Goal: Task Accomplishment & Management: Use online tool/utility

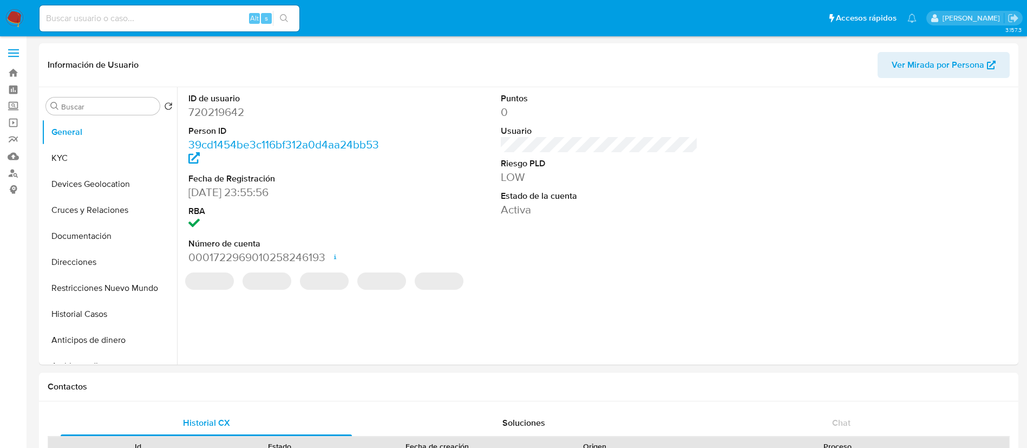
select select "10"
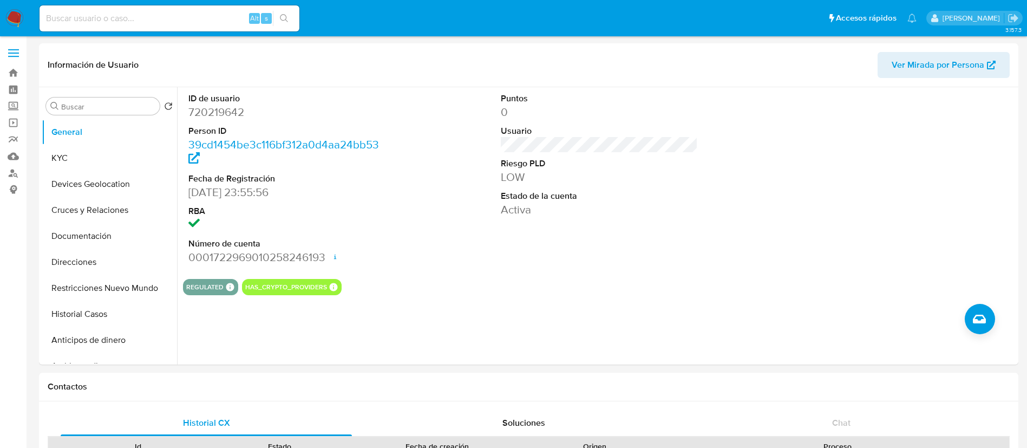
click at [9, 16] on img at bounding box center [14, 18] width 18 height 18
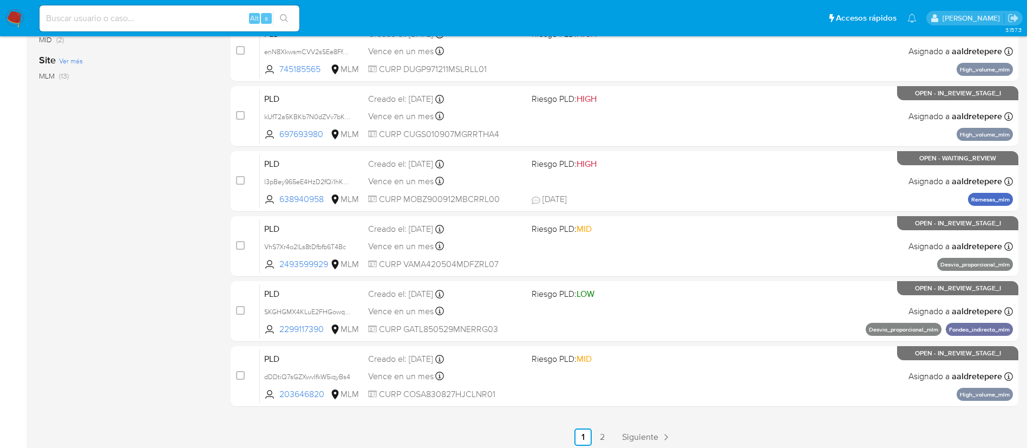
scroll to position [407, 0]
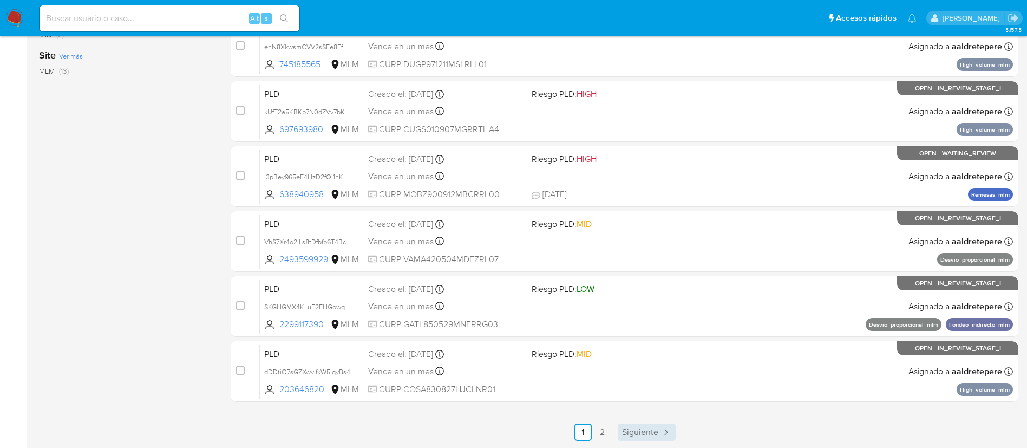
click at [650, 438] on link "Siguiente" at bounding box center [647, 431] width 58 height 17
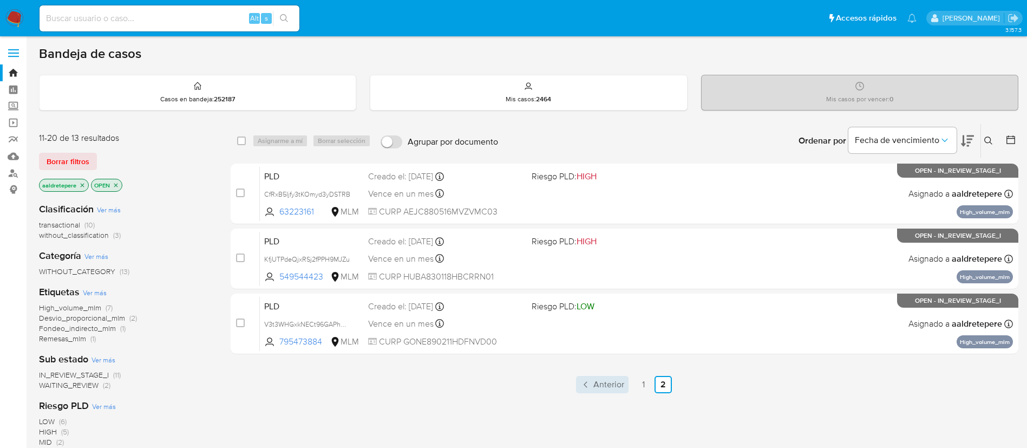
click at [612, 376] on link "Anterior" at bounding box center [602, 384] width 53 height 17
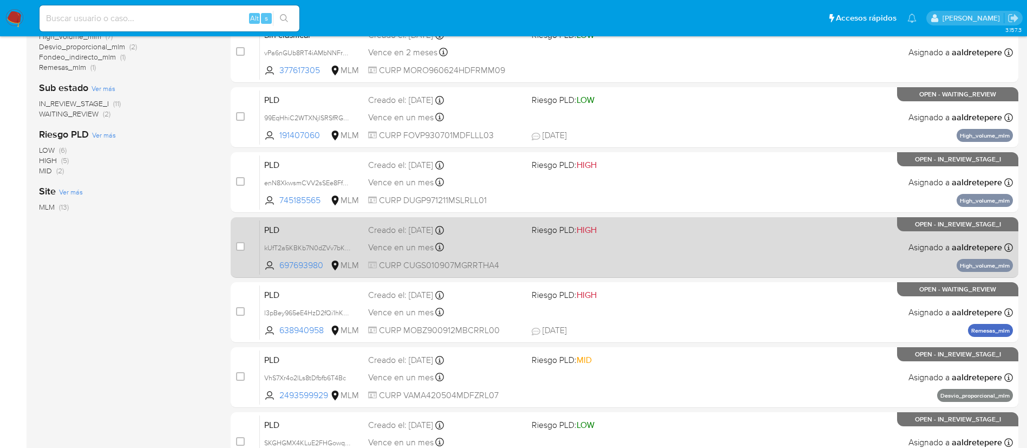
scroll to position [164, 0]
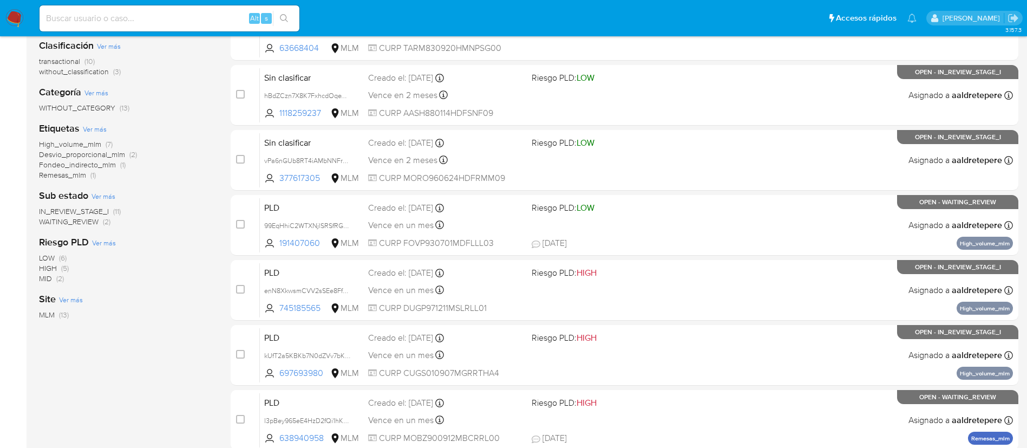
click at [135, 24] on input at bounding box center [170, 18] width 260 height 14
paste input "1404091009"
type input "1404091009"
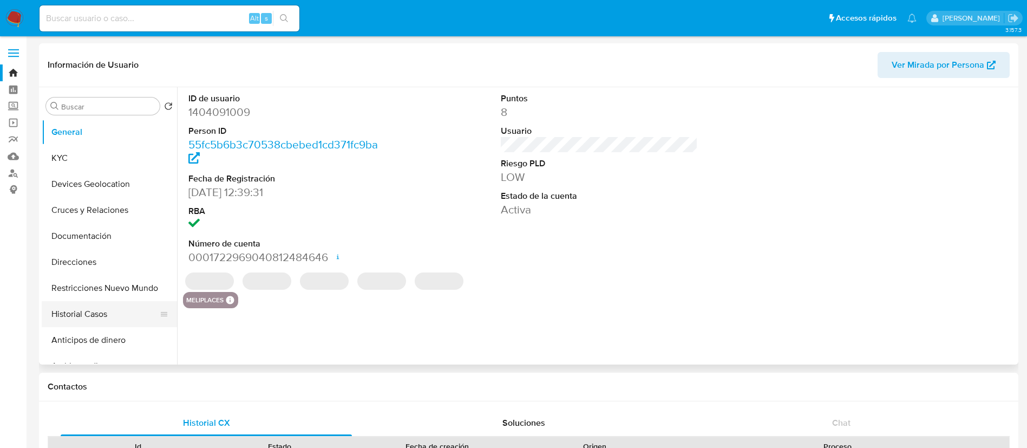
select select "10"
click at [102, 316] on button "Historial Casos" at bounding box center [105, 314] width 127 height 26
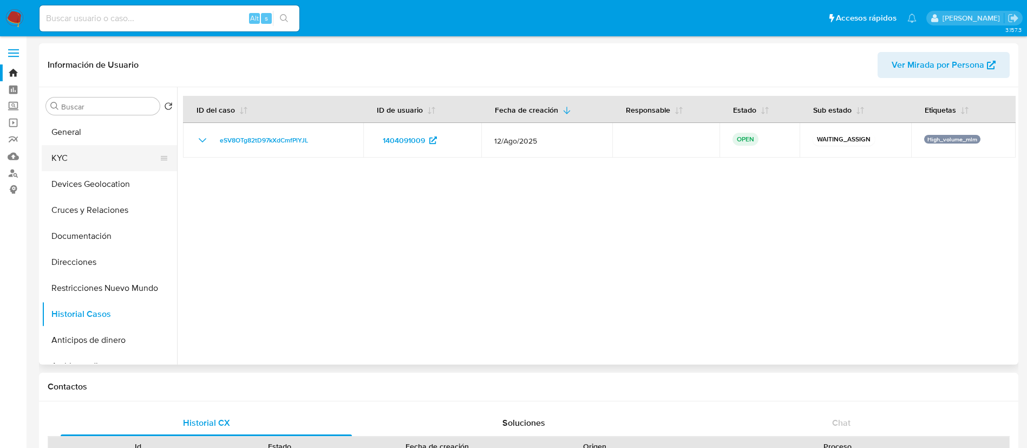
click at [111, 161] on button "KYC" at bounding box center [105, 158] width 127 height 26
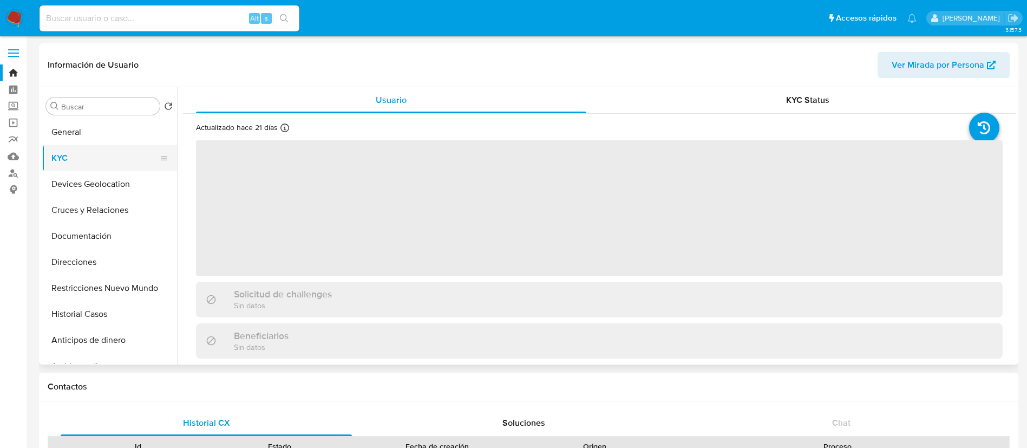
click at [109, 145] on button "KYC" at bounding box center [105, 158] width 127 height 26
click at [108, 135] on button "General" at bounding box center [105, 132] width 127 height 26
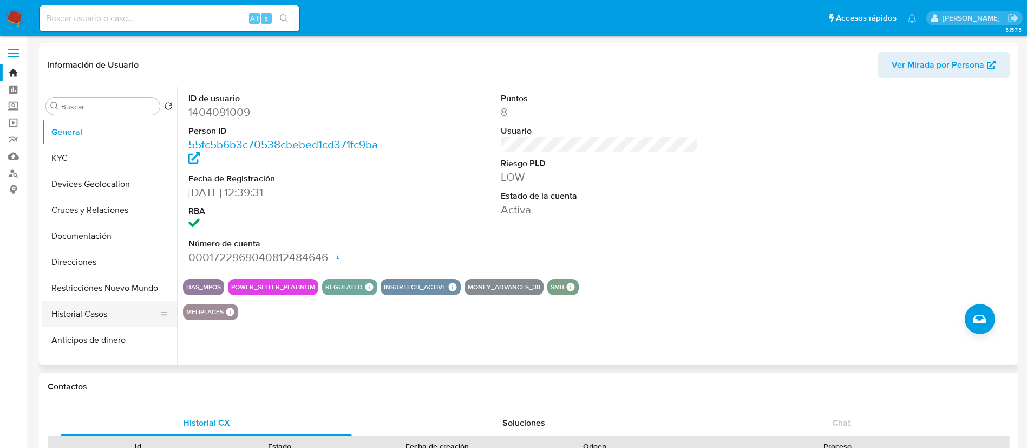
click at [89, 306] on button "Historial Casos" at bounding box center [105, 314] width 127 height 26
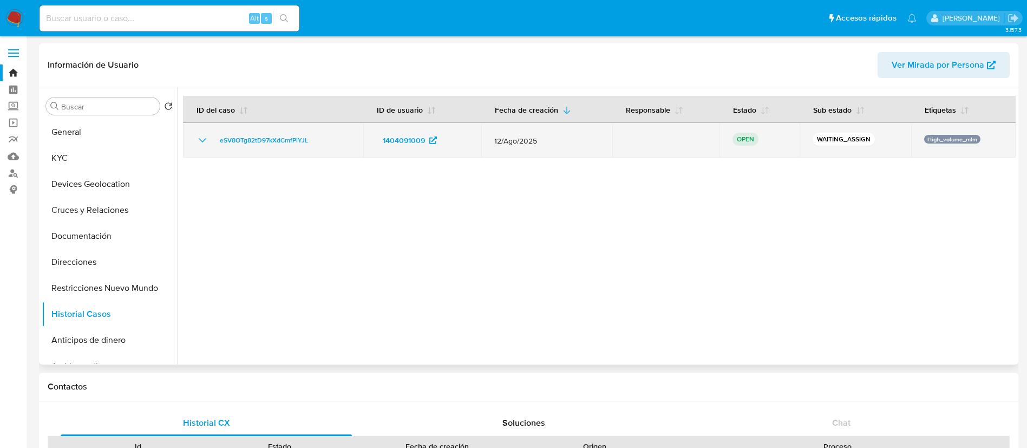
drag, startPoint x: 323, startPoint y: 146, endPoint x: 193, endPoint y: 143, distance: 130.0
click at [193, 143] on td "eSV8OTg82tD97kXdCmfPlYJL" at bounding box center [273, 140] width 180 height 35
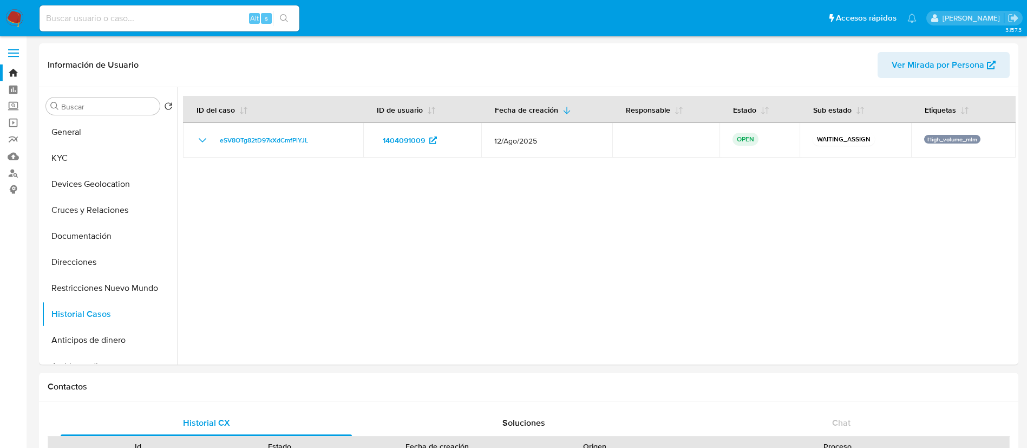
click at [18, 11] on img at bounding box center [14, 18] width 18 height 18
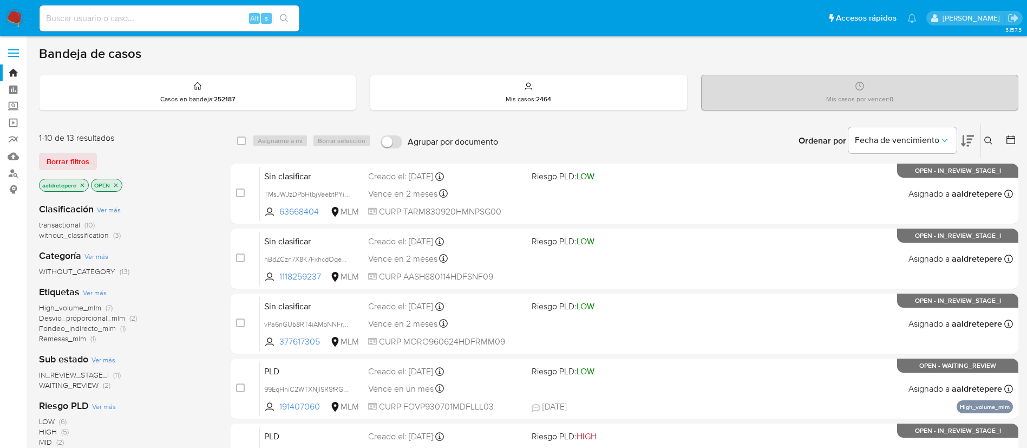
click at [987, 141] on icon at bounding box center [988, 140] width 9 height 9
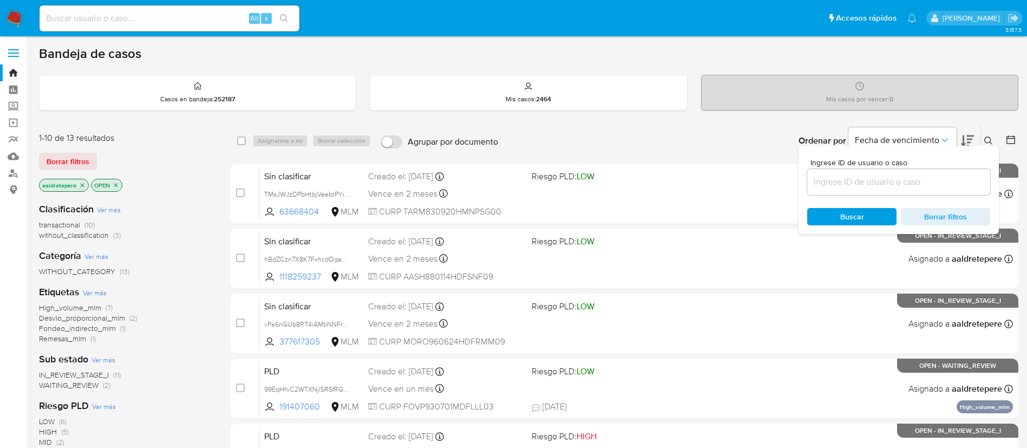
click at [957, 181] on input at bounding box center [898, 182] width 183 height 14
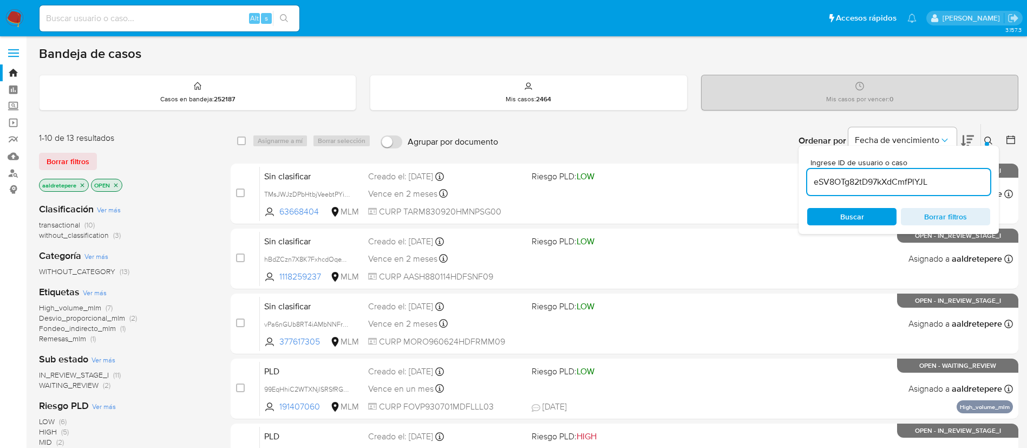
type input "eSV8OTg82tD97kXdCmfPlYJL"
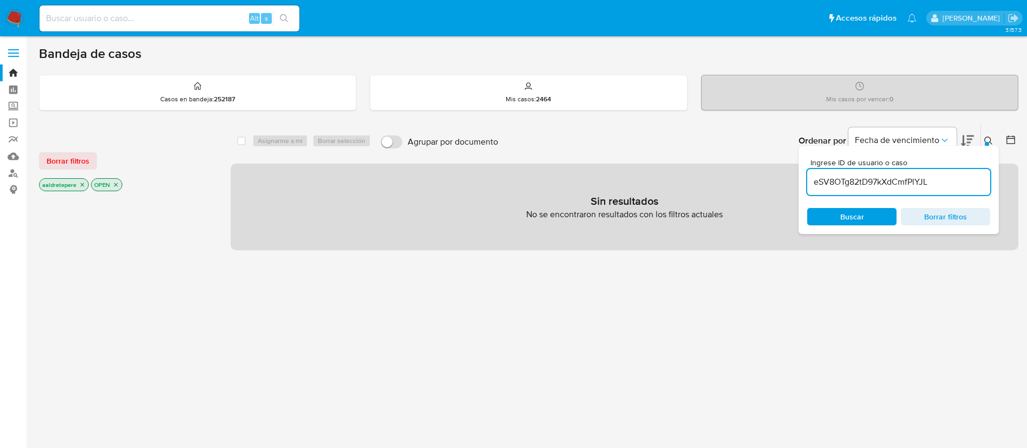
drag, startPoint x: 62, startPoint y: 156, endPoint x: 118, endPoint y: 181, distance: 60.8
click at [63, 158] on span "Borrar filtros" at bounding box center [68, 160] width 43 height 15
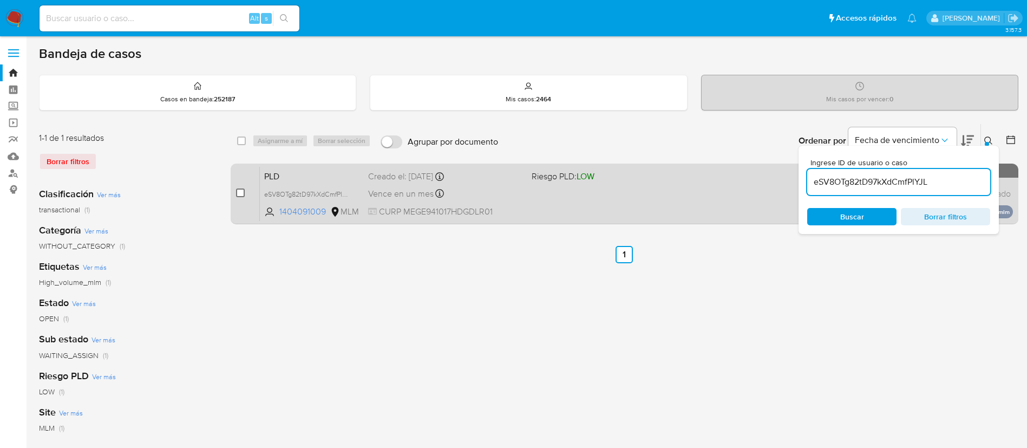
click at [240, 194] on input "checkbox" at bounding box center [240, 192] width 9 height 9
checkbox input "true"
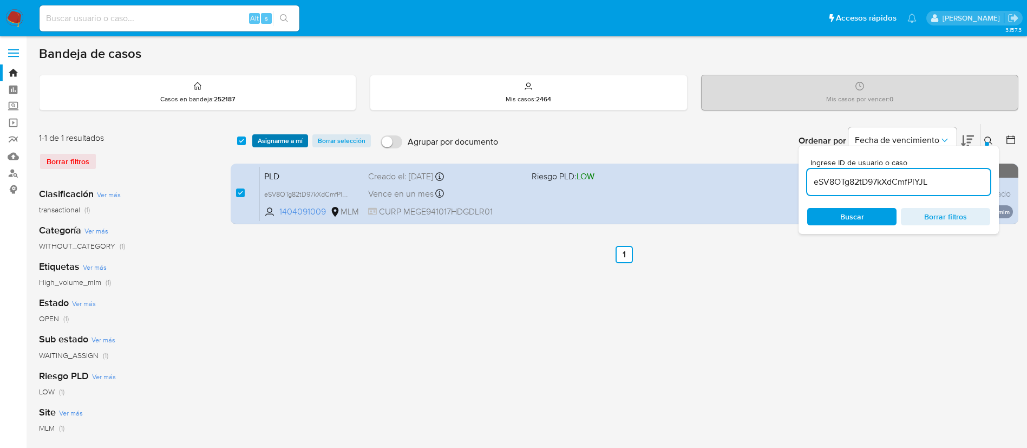
click at [284, 136] on span "Asignarme a mí" at bounding box center [280, 140] width 45 height 11
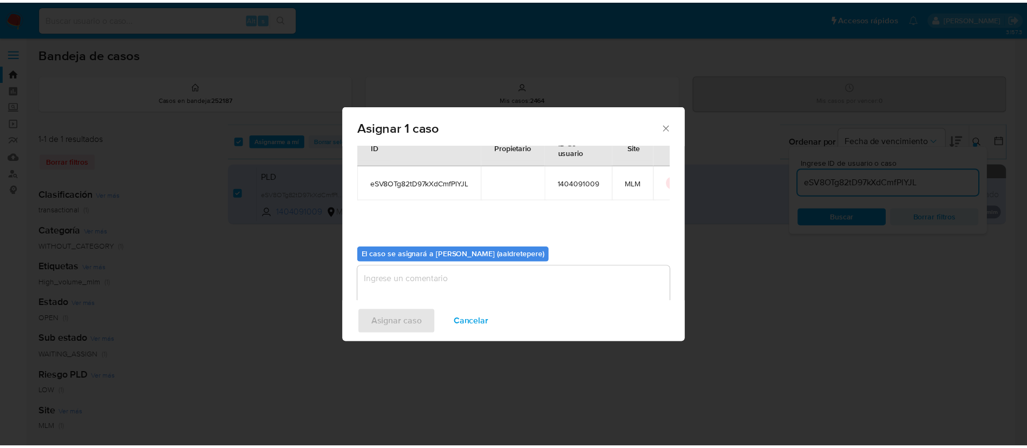
scroll to position [56, 0]
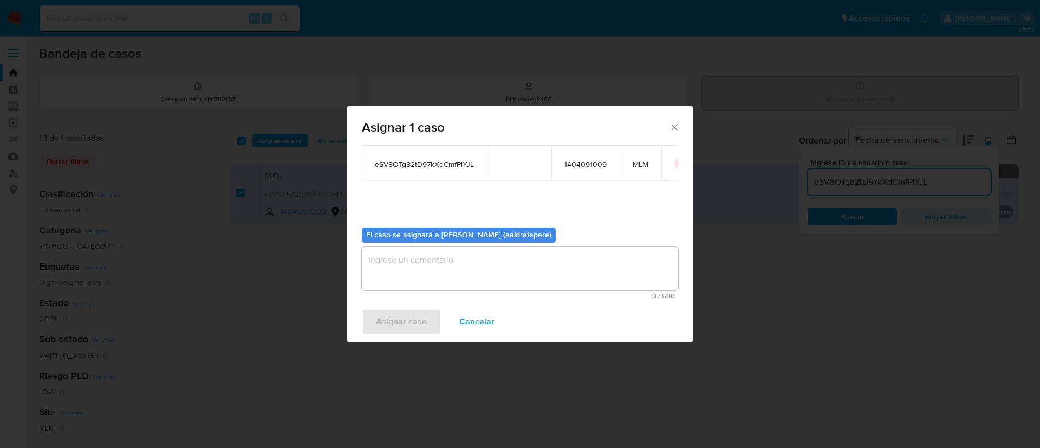
click at [440, 264] on textarea "assign-modal" at bounding box center [520, 268] width 316 height 43
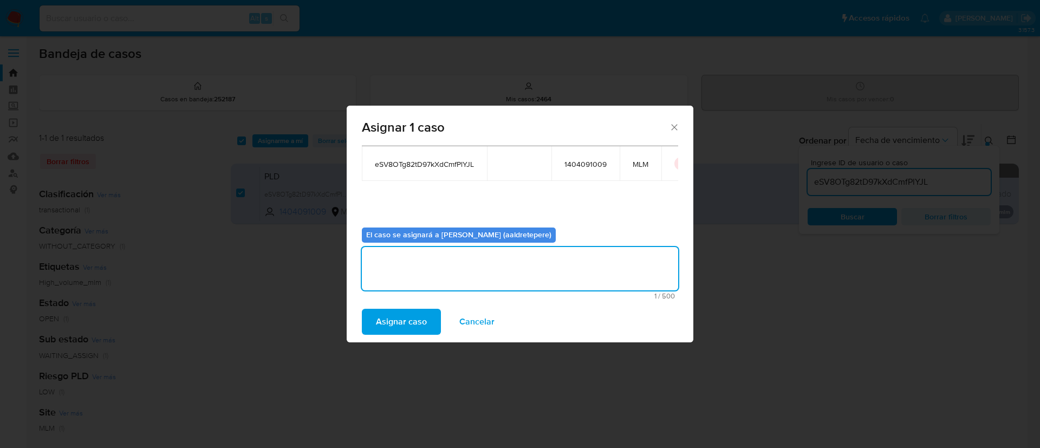
paste textarea "eSV8OTg82tD97kXdCmfPlYJL"
type textarea "eSV8OTg82tD97kXdCmfPlYJL"
click at [432, 313] on button "Asignar caso" at bounding box center [401, 322] width 79 height 26
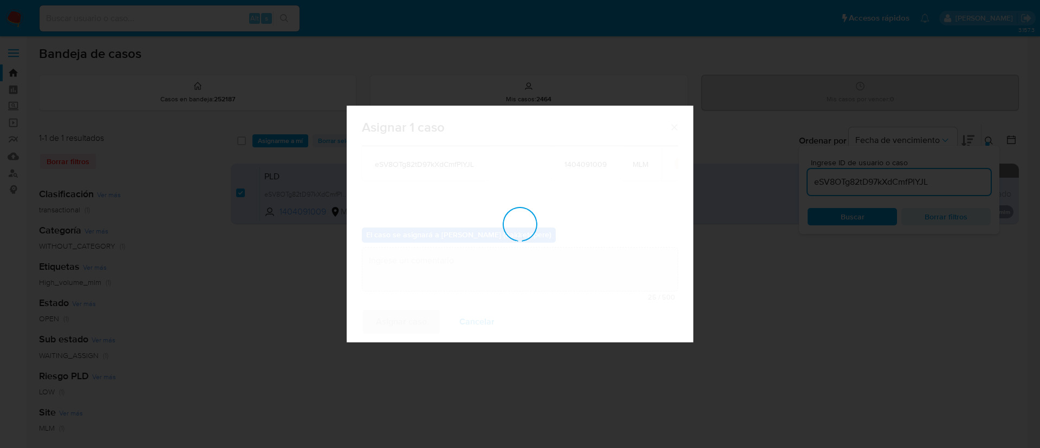
checkbox input "false"
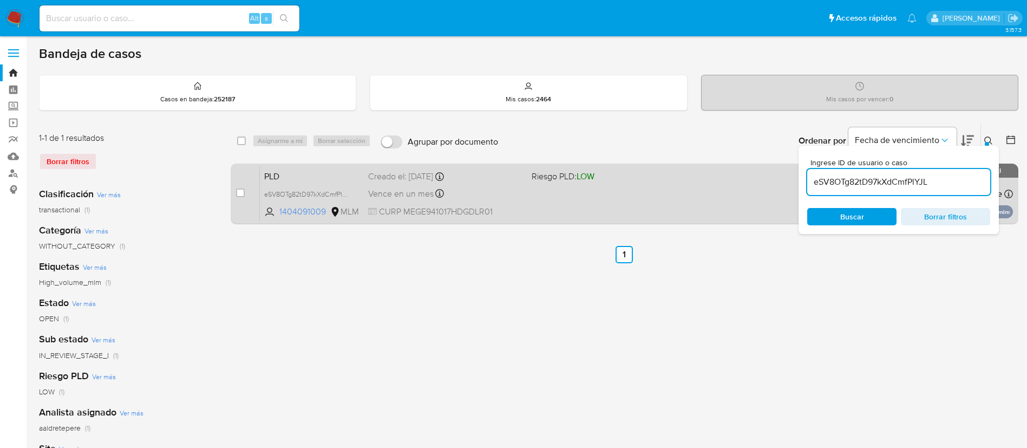
click at [551, 194] on div "PLD eSV8OTg82tD97kXdCmfPlYJL 1404091009 MLM Riesgo PLD: LOW Creado el: 12/08/20…" at bounding box center [636, 193] width 753 height 55
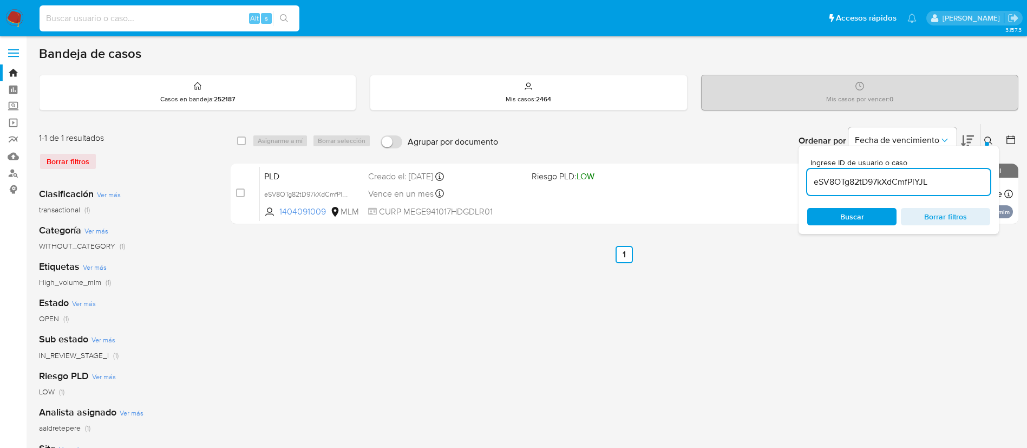
click at [126, 17] on input at bounding box center [170, 18] width 260 height 14
paste input "1413440376"
type input "1413440376"
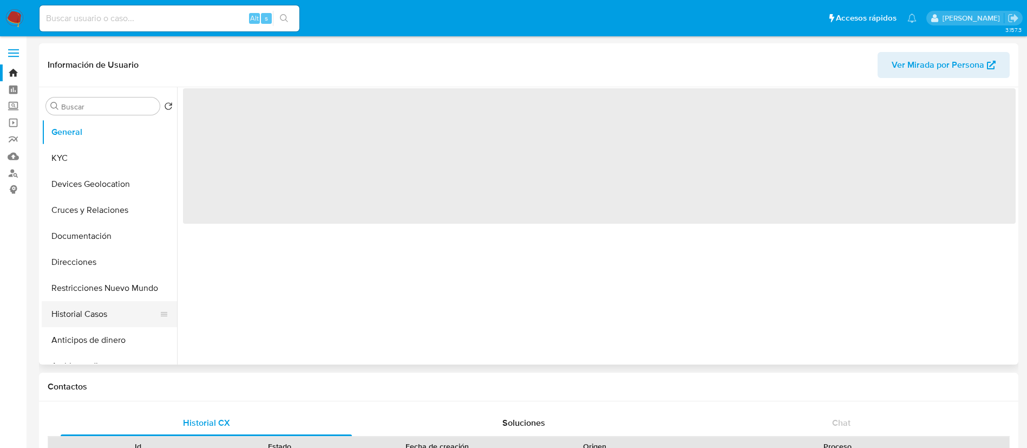
click at [81, 309] on button "Historial Casos" at bounding box center [105, 314] width 127 height 26
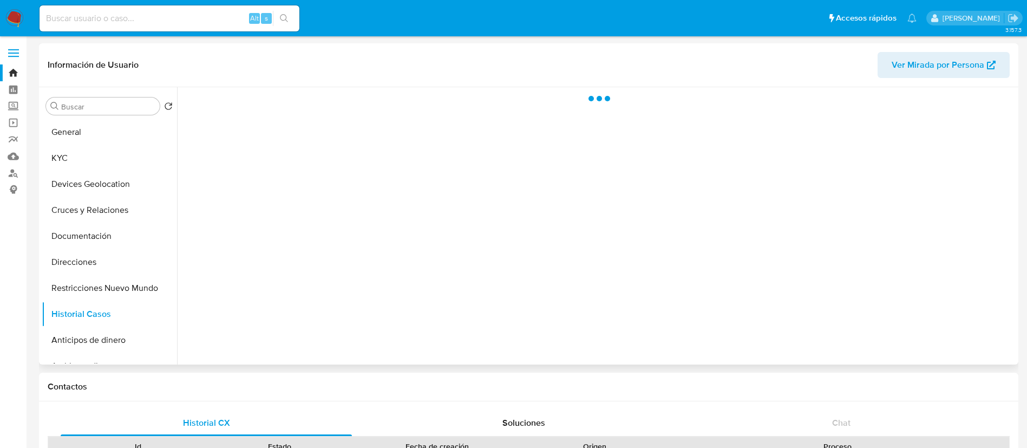
select select "10"
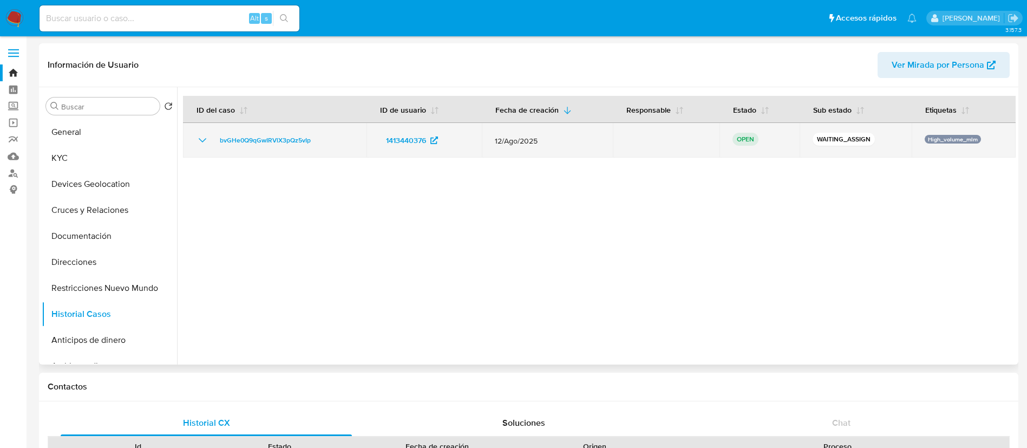
drag, startPoint x: 337, startPoint y: 142, endPoint x: 210, endPoint y: 145, distance: 127.3
click at [210, 145] on div "bvGHe0Q9qGwIRVlX3pQz5vIp" at bounding box center [275, 140] width 158 height 13
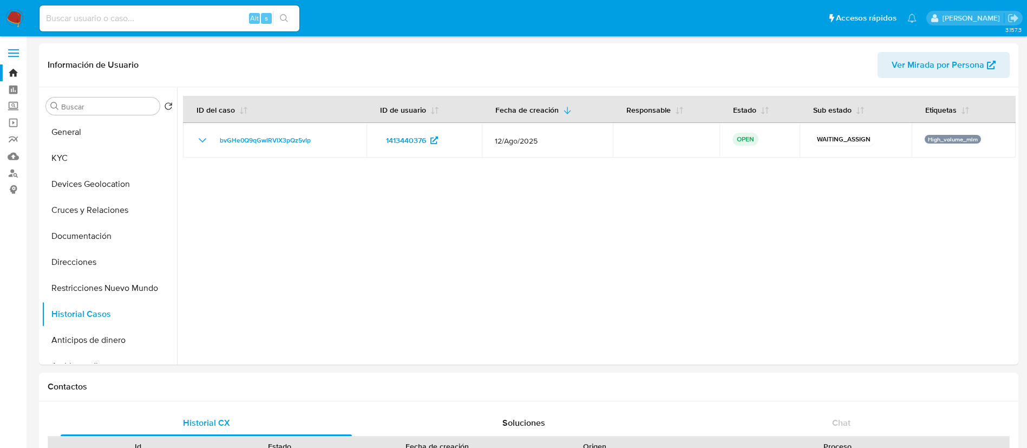
click at [14, 21] on img at bounding box center [14, 18] width 18 height 18
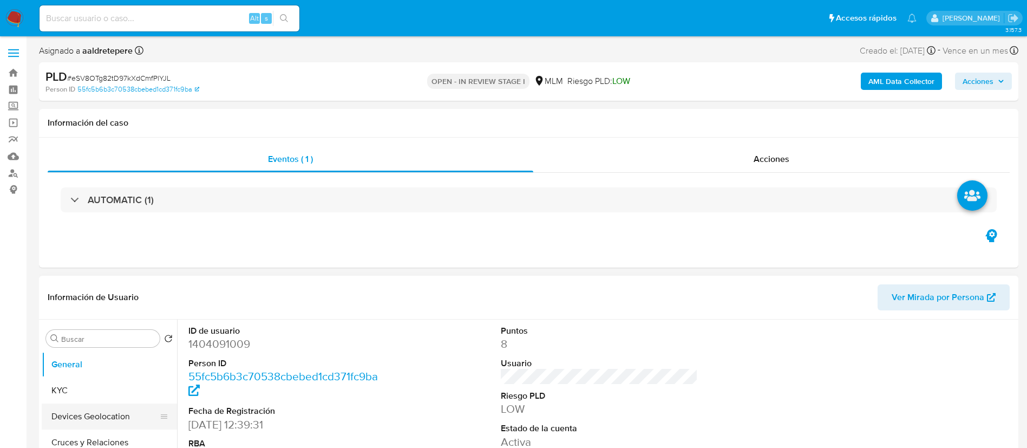
select select "10"
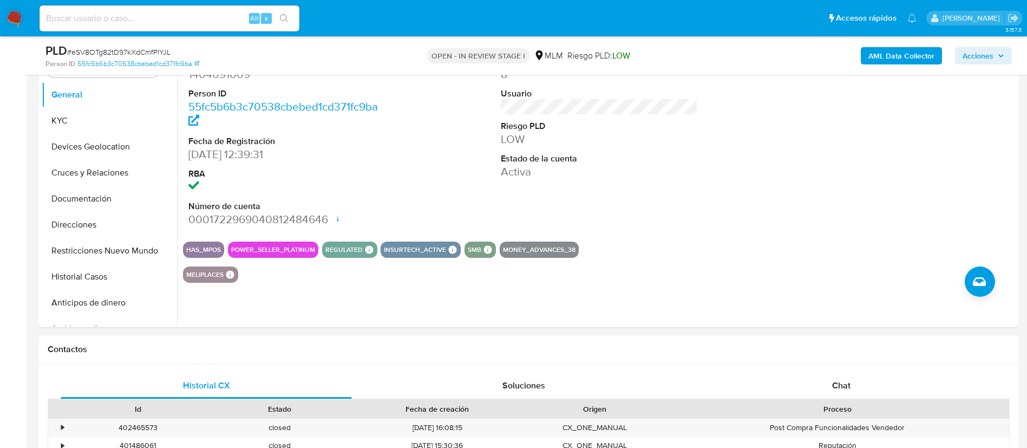
scroll to position [244, 0]
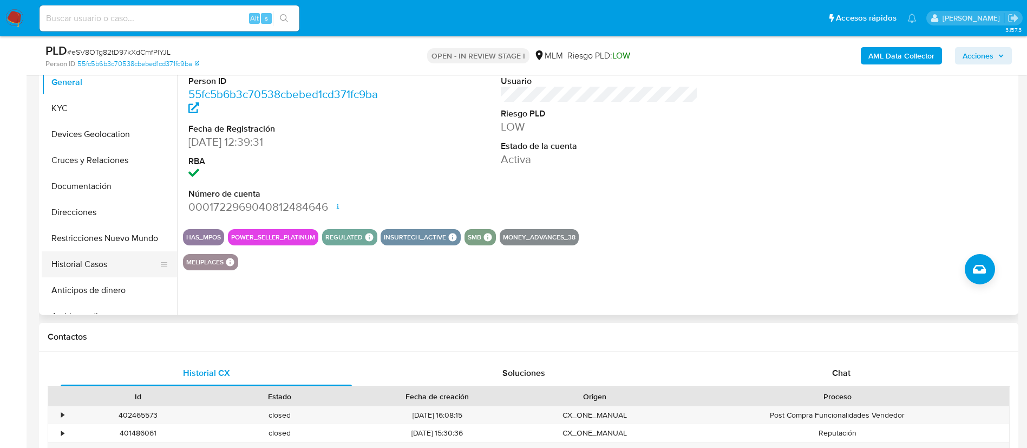
click at [117, 274] on button "Historial Casos" at bounding box center [105, 264] width 127 height 26
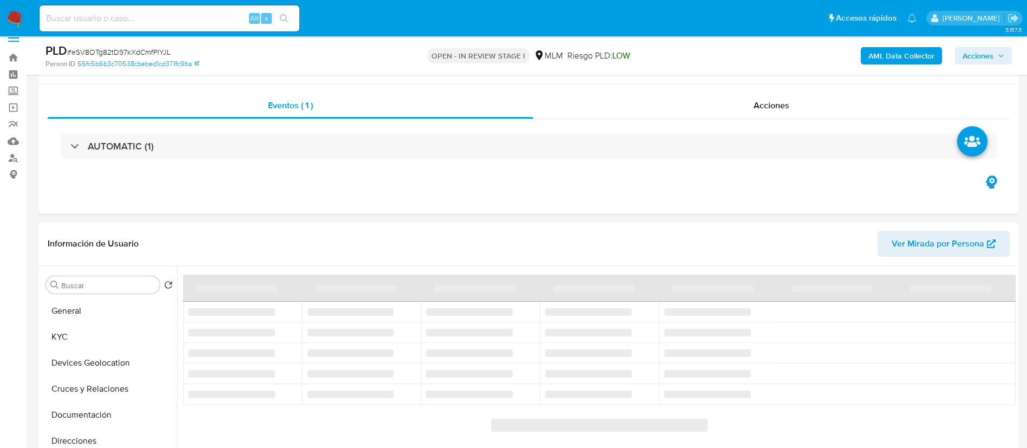
scroll to position [0, 0]
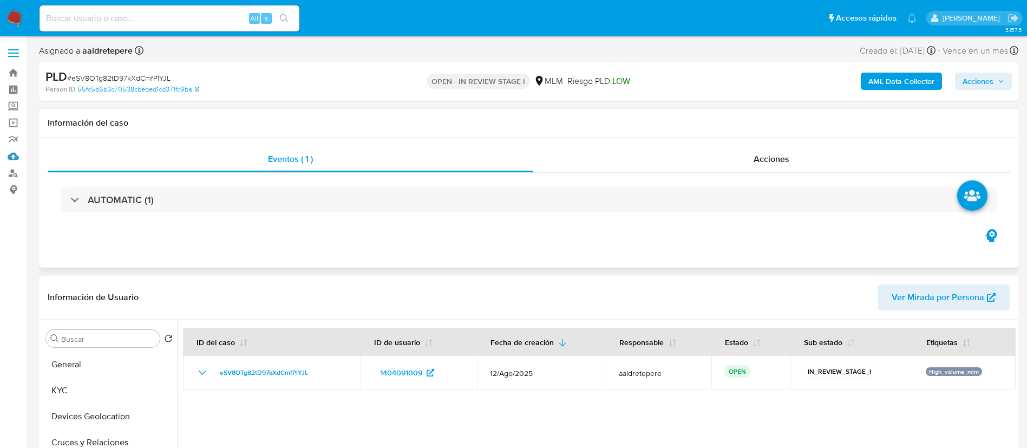
drag, startPoint x: 11, startPoint y: 156, endPoint x: 76, endPoint y: 172, distance: 67.0
click at [12, 155] on link "Mulan" at bounding box center [64, 156] width 129 height 17
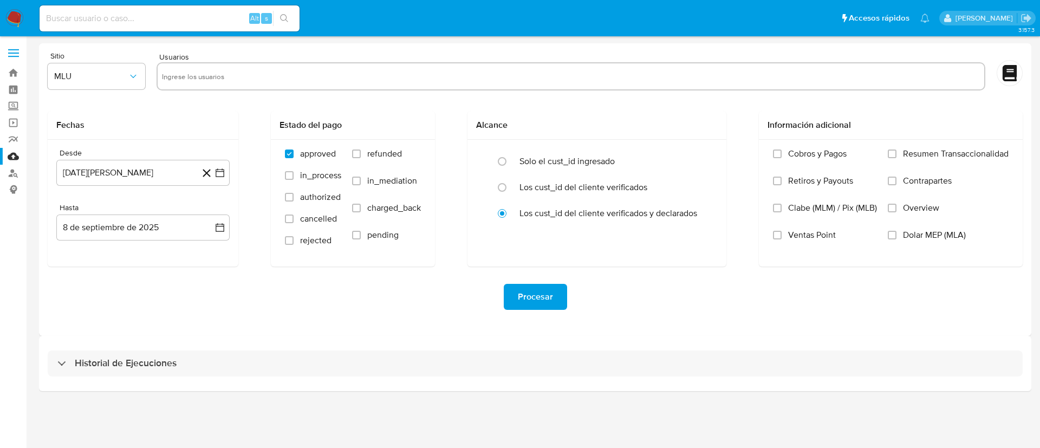
click at [778, 75] on input "text" at bounding box center [571, 76] width 818 height 17
paste input "1404091009"
type input "1404091009"
click at [75, 75] on span "MLU" at bounding box center [91, 76] width 74 height 11
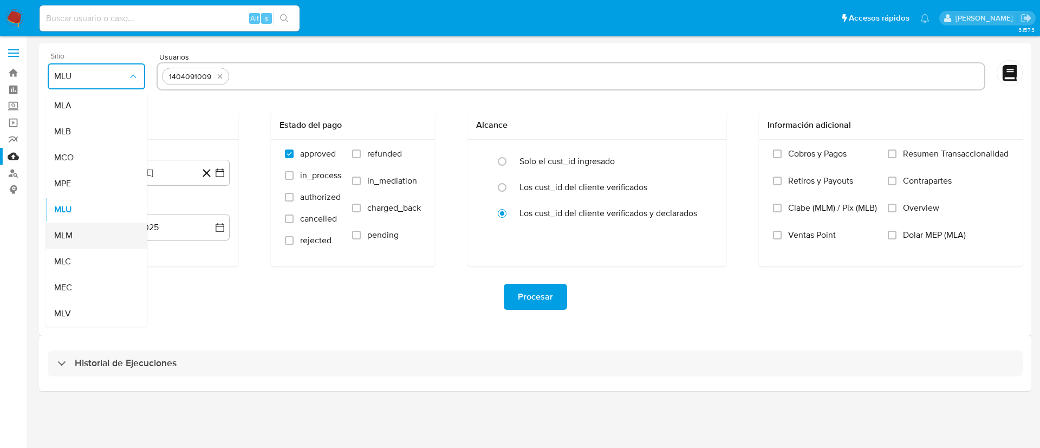
click at [104, 229] on div "MLM" at bounding box center [93, 236] width 78 height 26
click at [124, 172] on button "8 de agosto de 2024" at bounding box center [142, 173] width 173 height 26
click at [144, 213] on span "agosto 2024" at bounding box center [137, 211] width 49 height 11
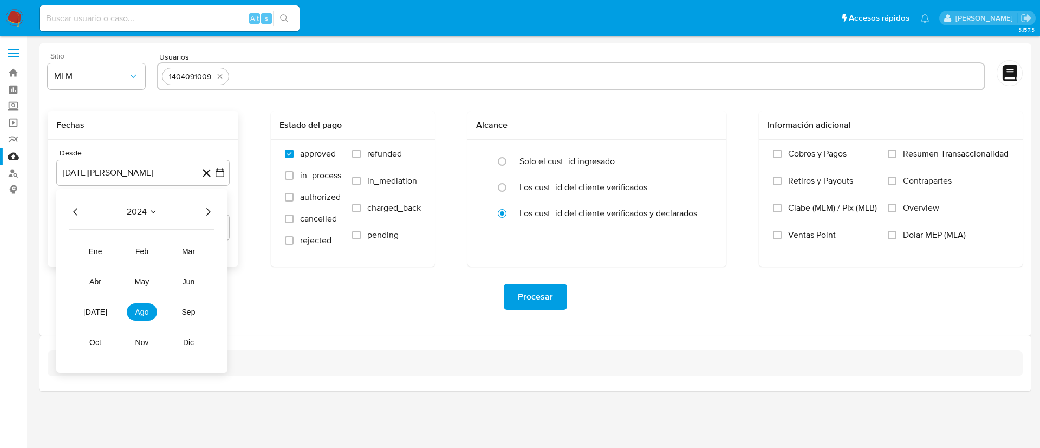
click at [200, 208] on div "2024" at bounding box center [141, 211] width 145 height 13
click at [210, 216] on icon "Año siguiente" at bounding box center [207, 211] width 13 height 13
click at [139, 256] on button "feb" at bounding box center [142, 251] width 30 height 17
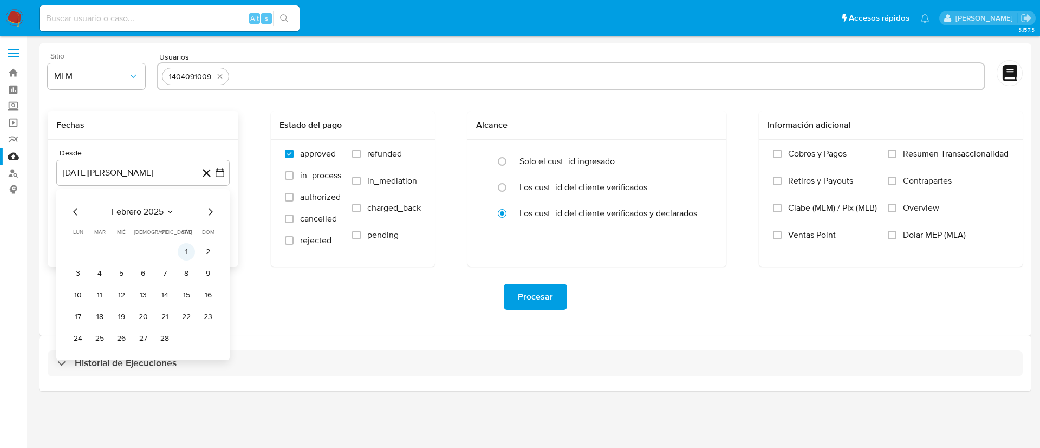
click at [193, 254] on button "1" at bounding box center [186, 251] width 17 height 17
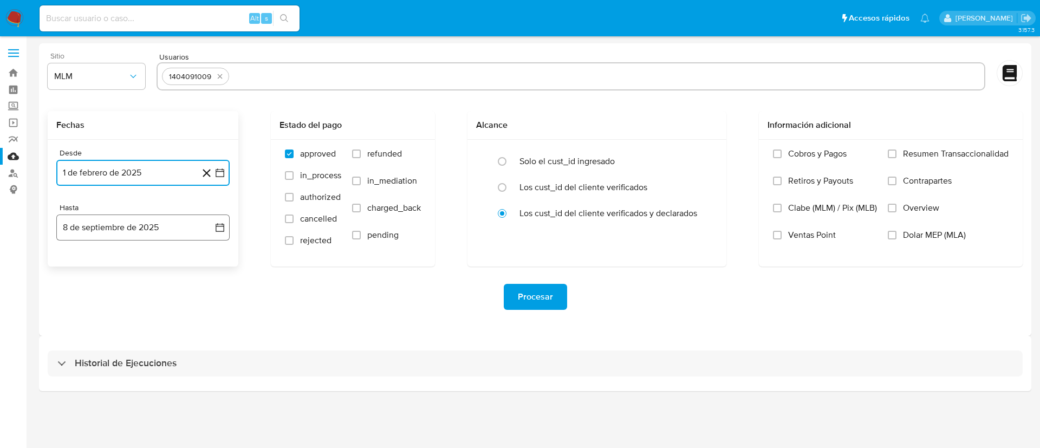
click at [174, 235] on button "8 de septiembre de 2025" at bounding box center [142, 227] width 173 height 26
click at [74, 263] on icon "Mes anterior" at bounding box center [75, 266] width 13 height 13
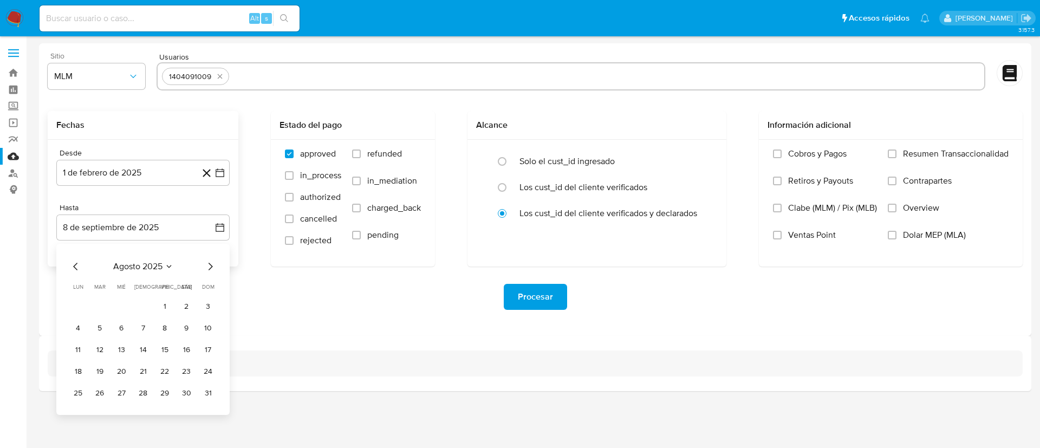
drag, startPoint x: 74, startPoint y: 257, endPoint x: 78, endPoint y: 273, distance: 16.2
click at [74, 259] on div "agosto 2025 agosto 2025 lun lunes mar martes mié miércoles jue jueves vie viern…" at bounding box center [142, 329] width 173 height 171
click at [77, 269] on icon "Mes anterior" at bounding box center [75, 266] width 13 height 13
click at [142, 391] on button "31" at bounding box center [142, 392] width 17 height 17
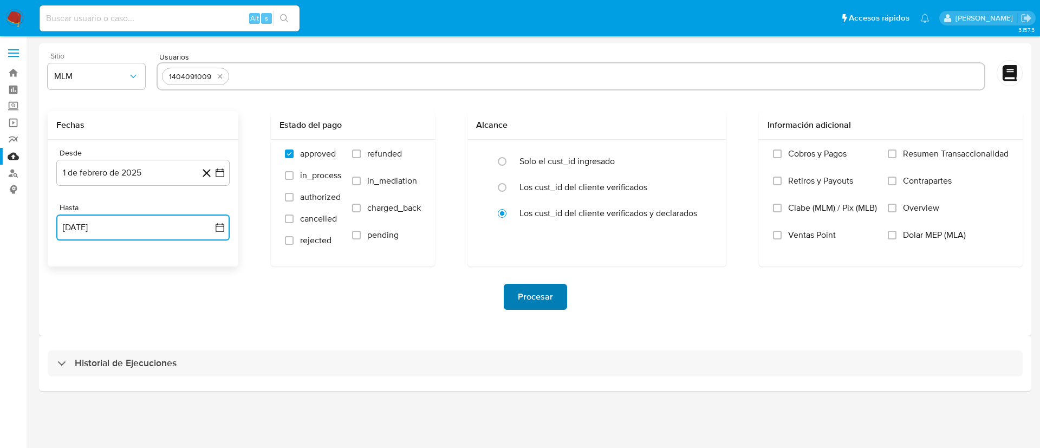
click at [527, 302] on span "Procesar" at bounding box center [535, 297] width 35 height 24
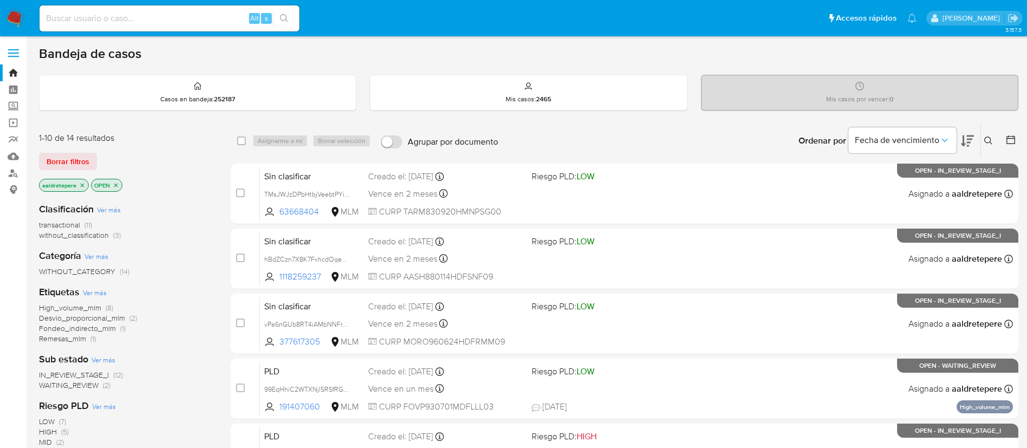
click at [986, 139] on icon at bounding box center [988, 140] width 9 height 9
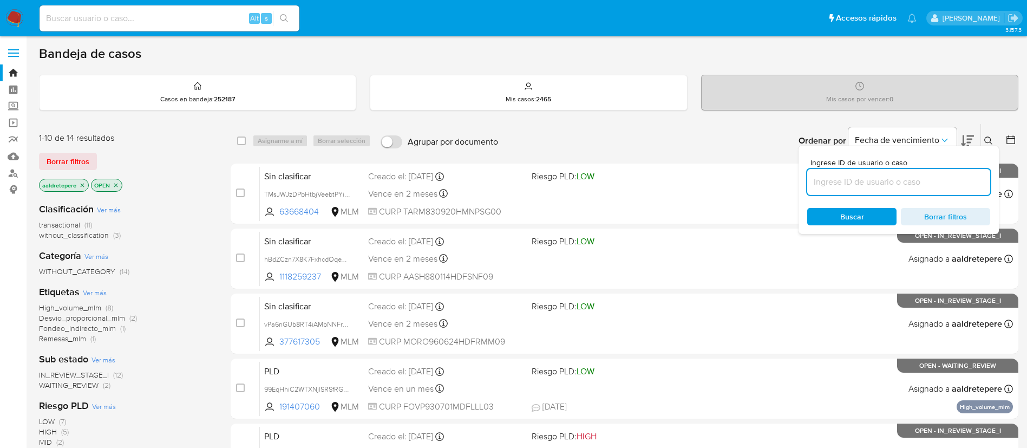
click at [836, 179] on input at bounding box center [898, 182] width 183 height 14
type input "bvGHe0Q9qGwIRVlX3pQz5vIp"
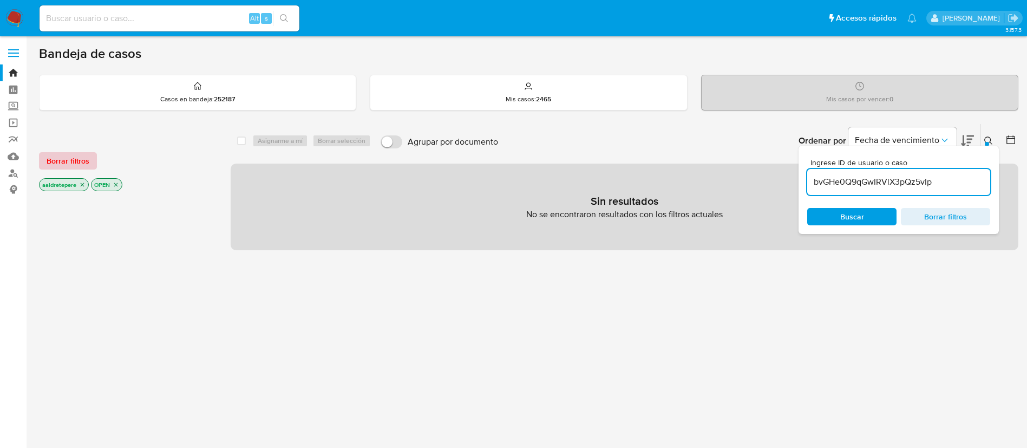
click at [45, 157] on button "Borrar filtros" at bounding box center [68, 160] width 58 height 17
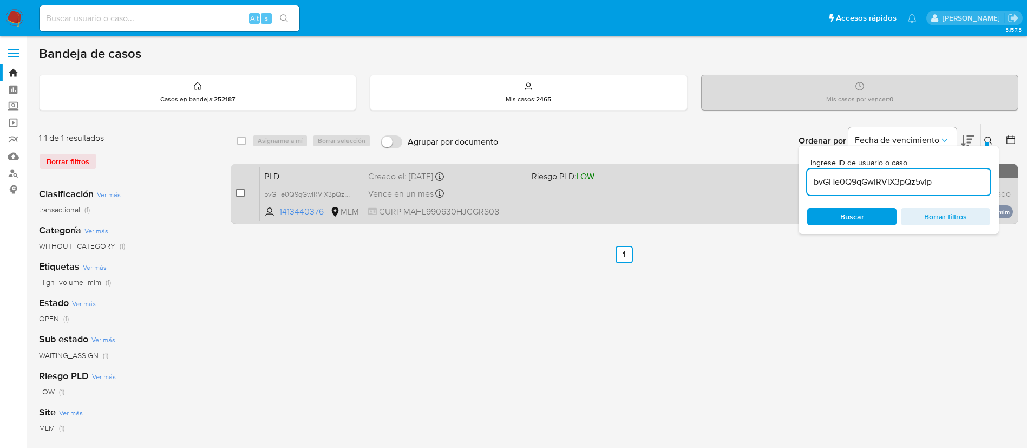
click at [236, 188] on input "checkbox" at bounding box center [240, 192] width 9 height 9
checkbox input "true"
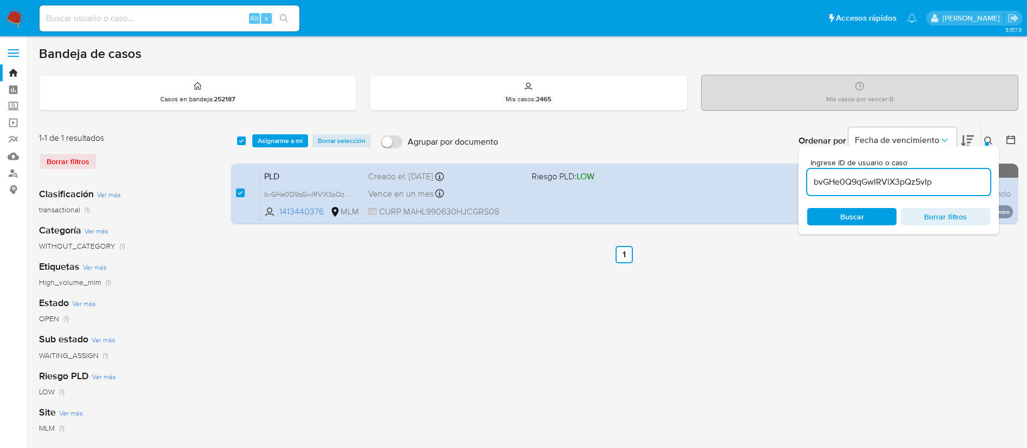
click at [264, 147] on div "select-all-cases-checkbox Asignarme a mí Borrar selección Agrupar por documento…" at bounding box center [625, 141] width 788 height 34
click at [268, 145] on span "Asignarme a mí" at bounding box center [280, 140] width 45 height 11
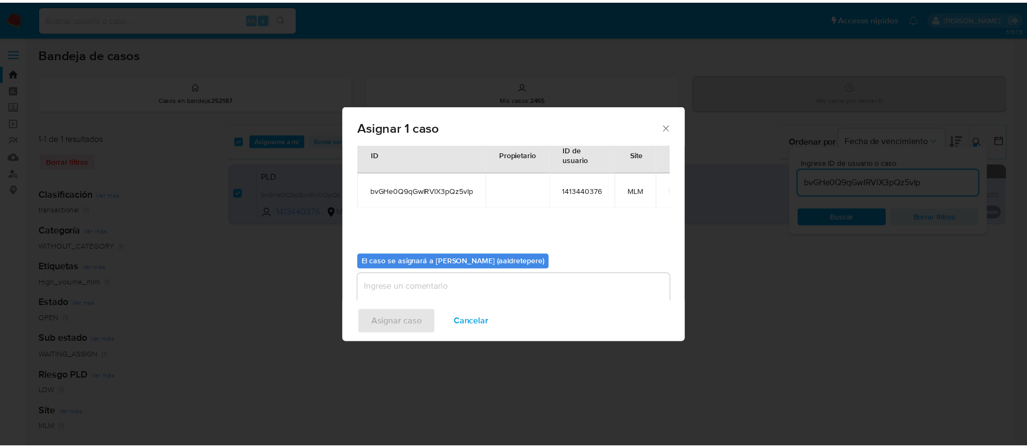
scroll to position [56, 0]
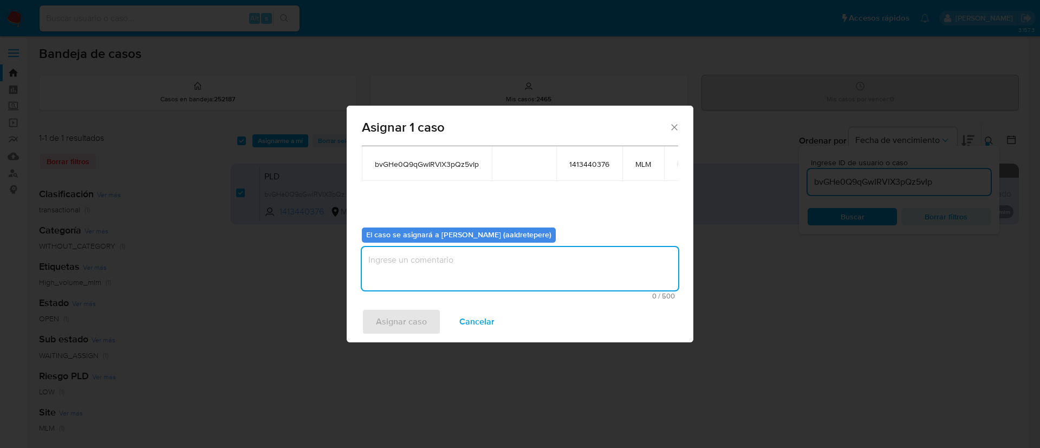
click at [496, 263] on textarea "assign-modal" at bounding box center [520, 268] width 316 height 43
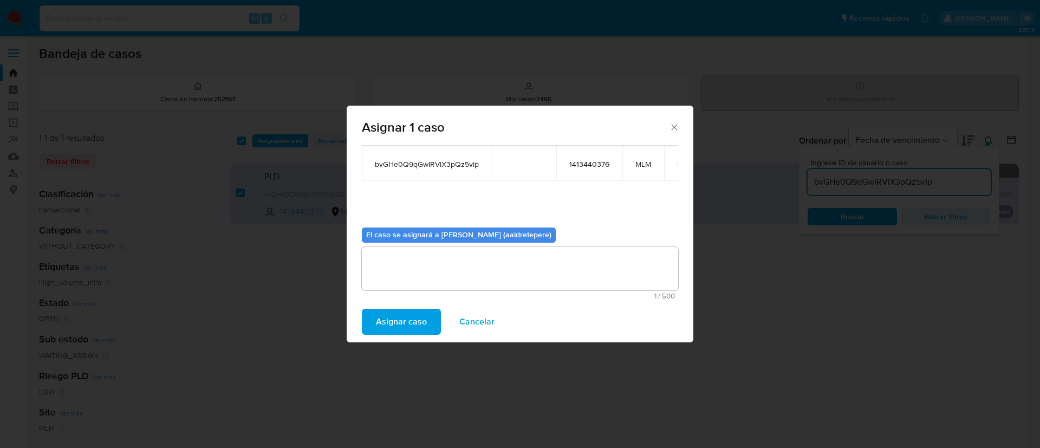
click at [407, 323] on span "Asignar caso" at bounding box center [401, 322] width 51 height 24
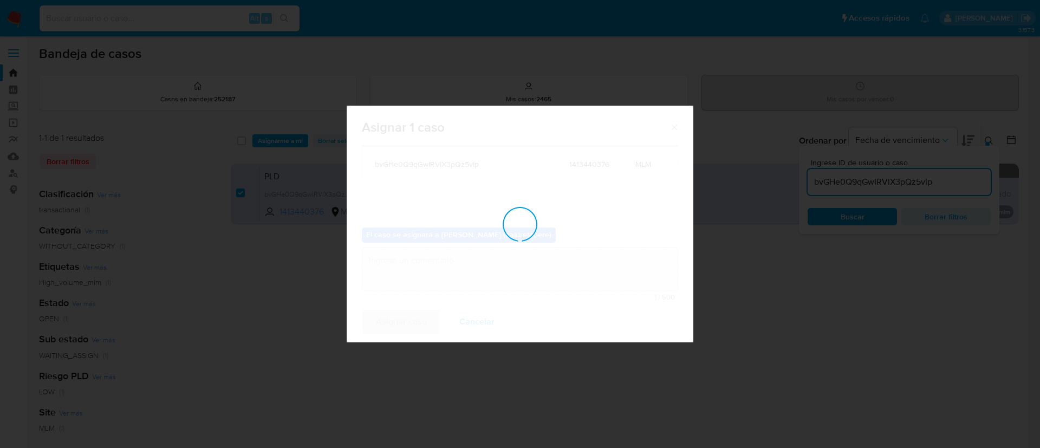
checkbox input "false"
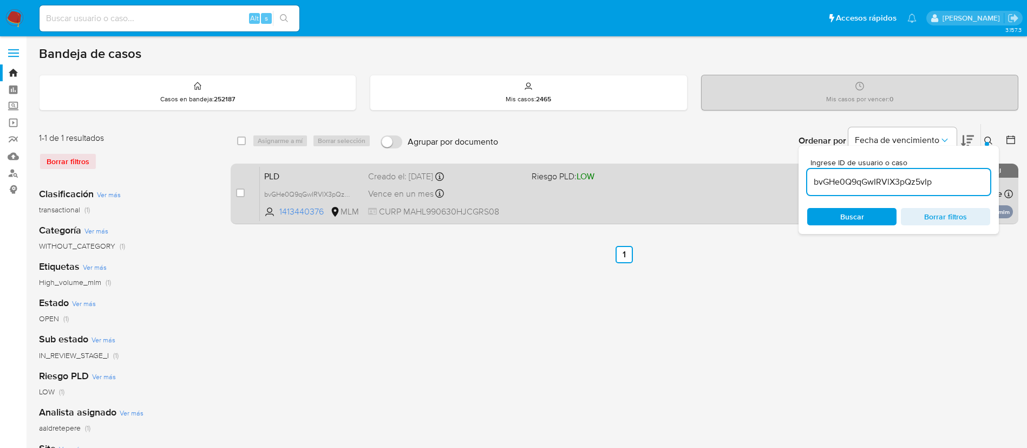
click at [558, 195] on div "PLD bvGHe0Q9qGwIRVlX3pQz5vIp 1413440376 MLM Riesgo PLD: LOW Creado el: 12/08/20…" at bounding box center [636, 193] width 753 height 55
click at [504, 212] on span "CURP MAHL990630HJCGRS08" at bounding box center [445, 212] width 155 height 12
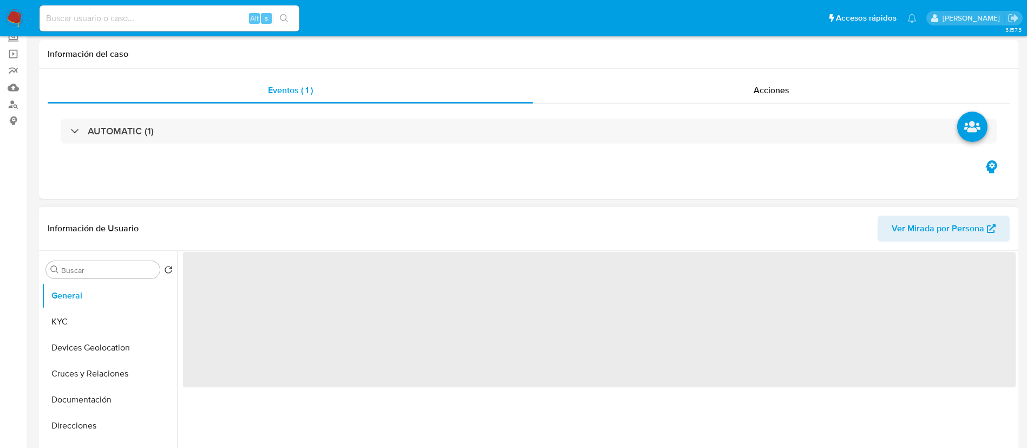
scroll to position [162, 0]
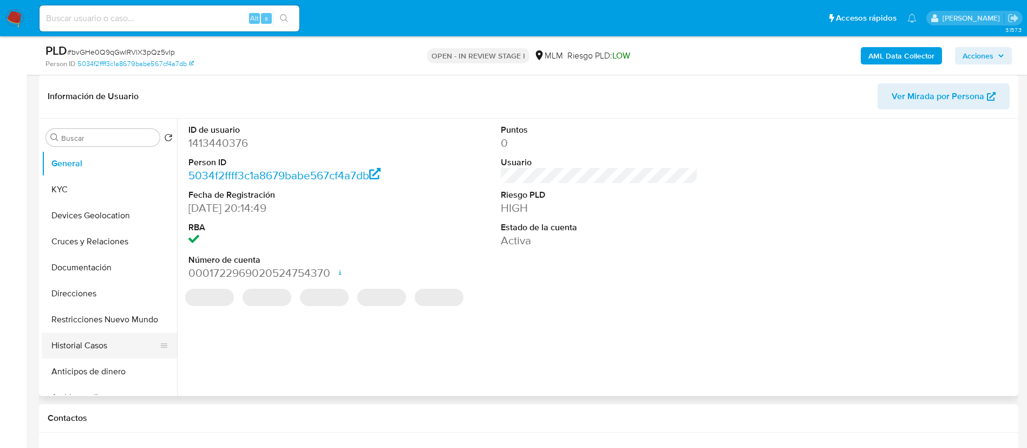
click at [89, 342] on button "Historial Casos" at bounding box center [105, 345] width 127 height 26
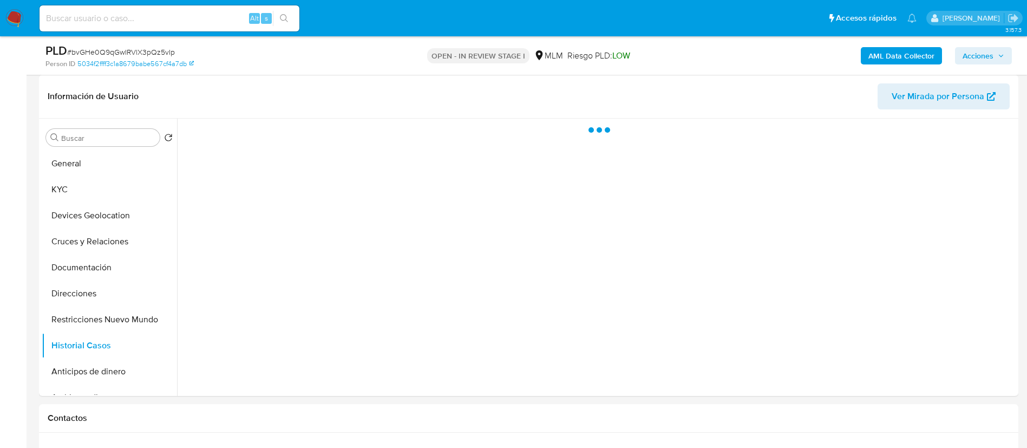
select select "10"
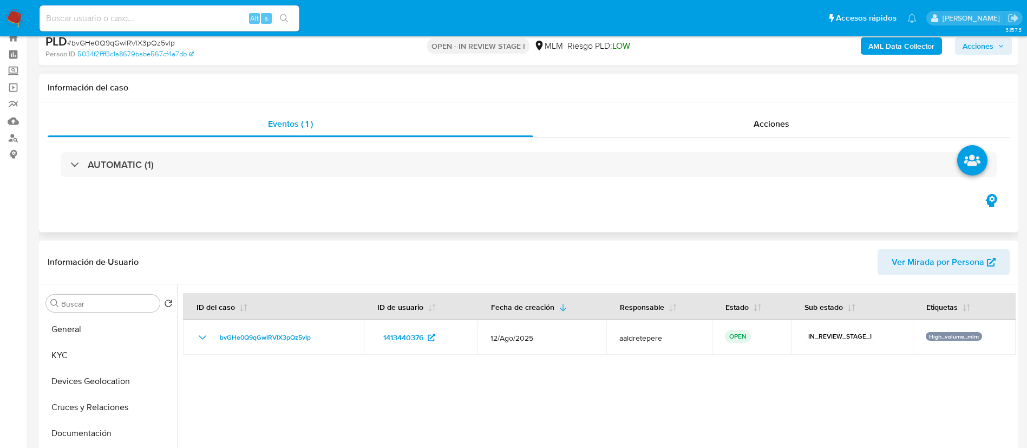
scroll to position [0, 0]
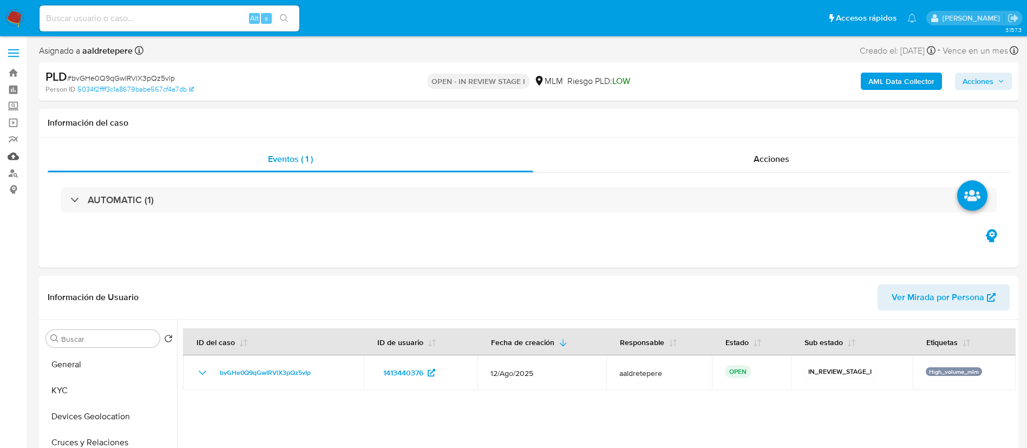
click at [10, 156] on link "Mulan" at bounding box center [64, 156] width 129 height 17
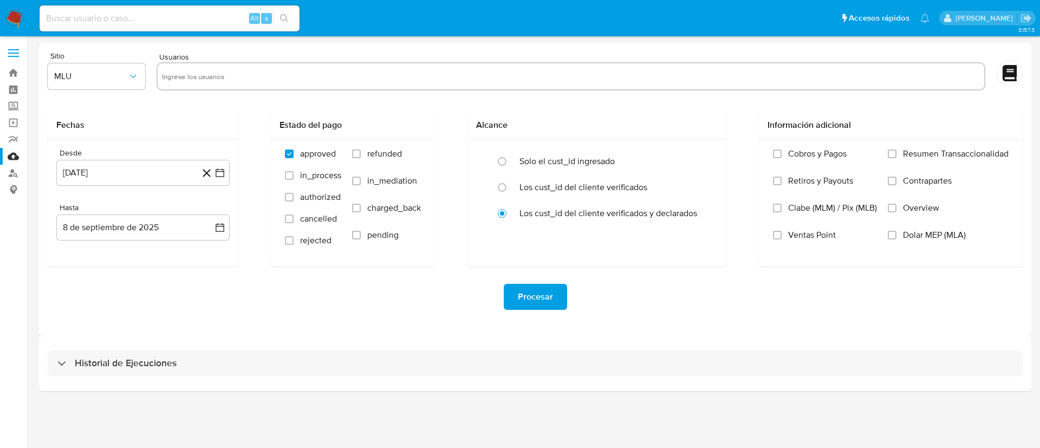
click at [293, 73] on input "text" at bounding box center [571, 76] width 818 height 17
paste input "1413440376"
type input "1413440376"
click at [62, 80] on span "MLU" at bounding box center [91, 76] width 74 height 11
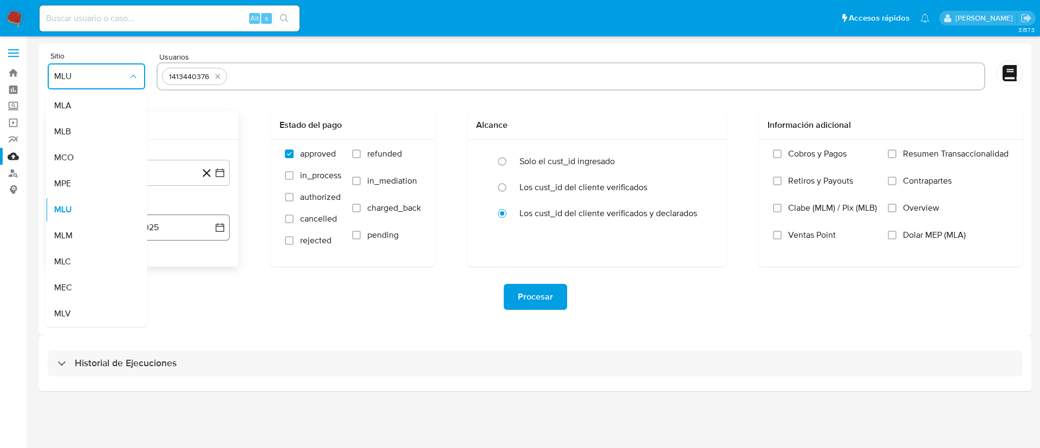
drag, startPoint x: 81, startPoint y: 242, endPoint x: 101, endPoint y: 216, distance: 32.5
click at [82, 240] on div "MLM" at bounding box center [93, 236] width 78 height 26
click at [132, 169] on button "8 de agosto de 2024" at bounding box center [142, 173] width 173 height 26
click at [141, 213] on span "agosto 2024" at bounding box center [137, 211] width 49 height 11
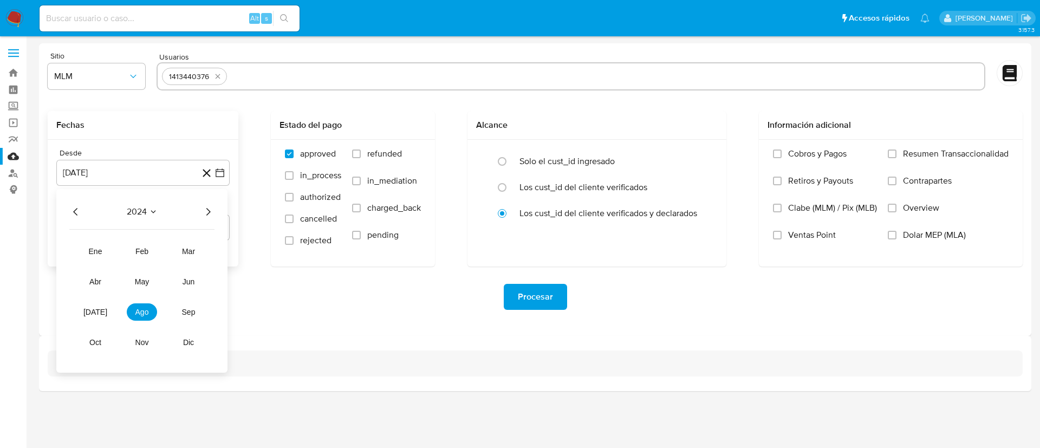
click at [206, 210] on icon "Año siguiente" at bounding box center [207, 211] width 13 height 13
click at [145, 250] on span "feb" at bounding box center [141, 251] width 13 height 9
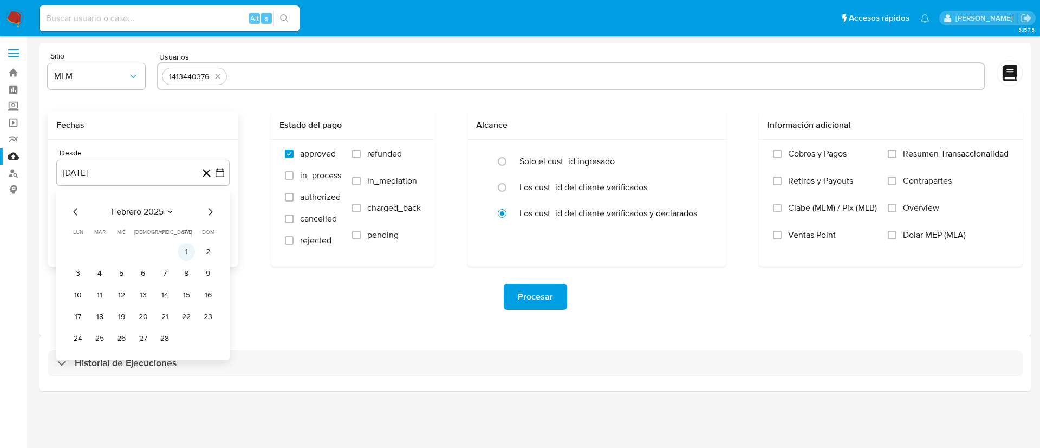
click at [191, 252] on button "1" at bounding box center [186, 251] width 17 height 17
click at [162, 244] on div "Desde 1 de febrero de 2025 1-02-2025 Hasta 8 de septiembre de 2025 8-09-2025" at bounding box center [143, 203] width 191 height 127
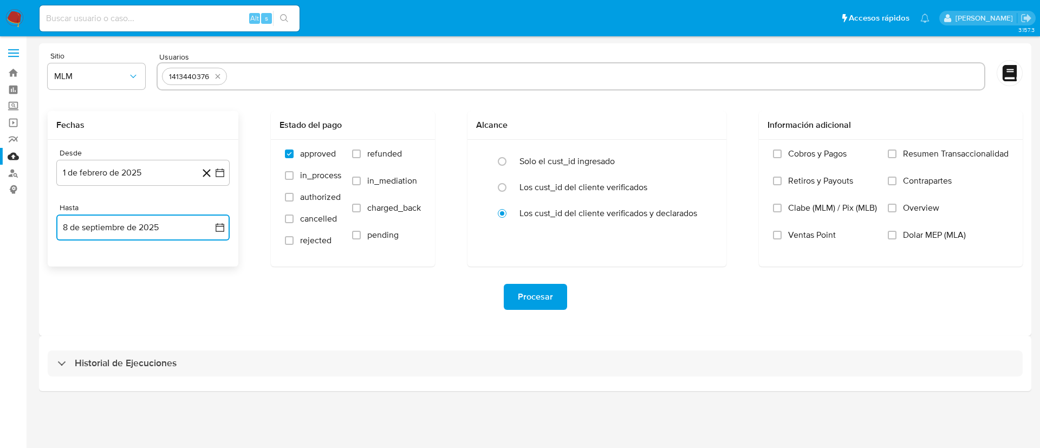
drag, startPoint x: 162, startPoint y: 232, endPoint x: 145, endPoint y: 236, distance: 17.7
click at [162, 232] on button "8 de septiembre de 2025" at bounding box center [142, 227] width 173 height 26
click at [77, 264] on icon "Mes anterior" at bounding box center [75, 266] width 13 height 13
drag, startPoint x: 78, startPoint y: 265, endPoint x: 79, endPoint y: 276, distance: 10.8
click at [77, 267] on icon "Mes anterior" at bounding box center [75, 266] width 13 height 13
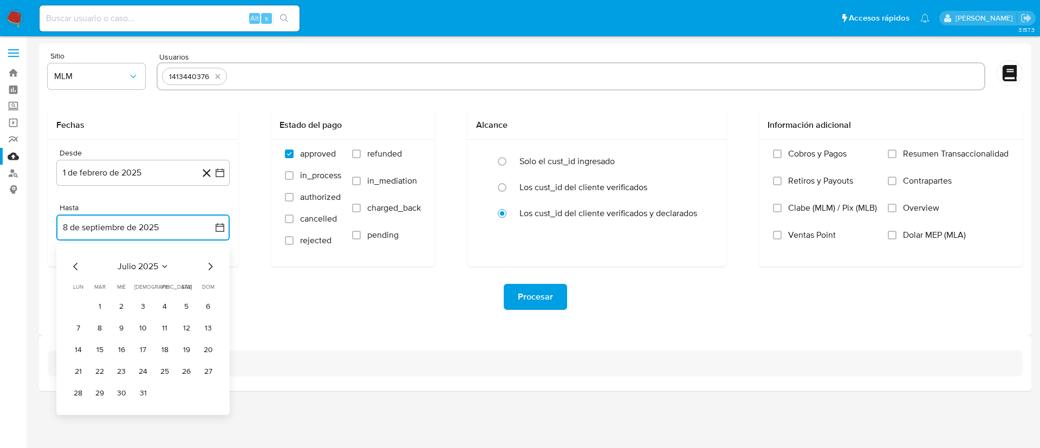
click at [143, 389] on button "31" at bounding box center [142, 392] width 17 height 17
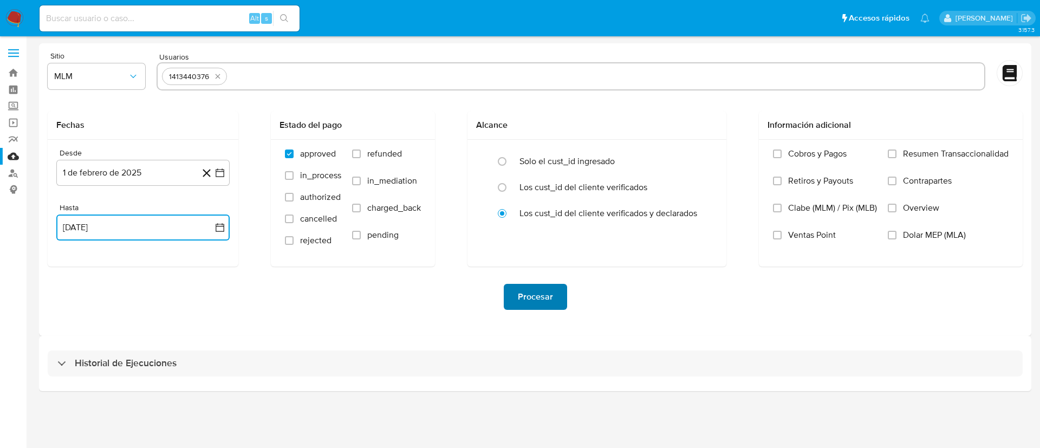
click at [528, 290] on span "Procesar" at bounding box center [535, 297] width 35 height 24
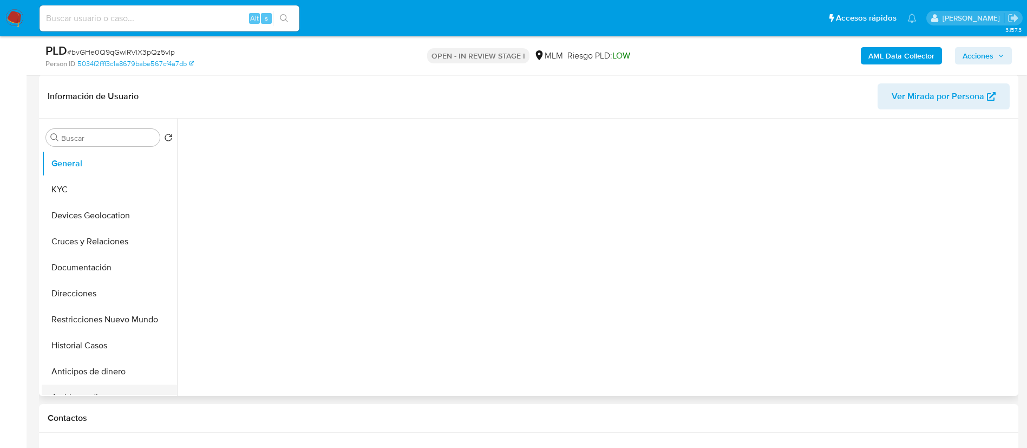
scroll to position [81, 0]
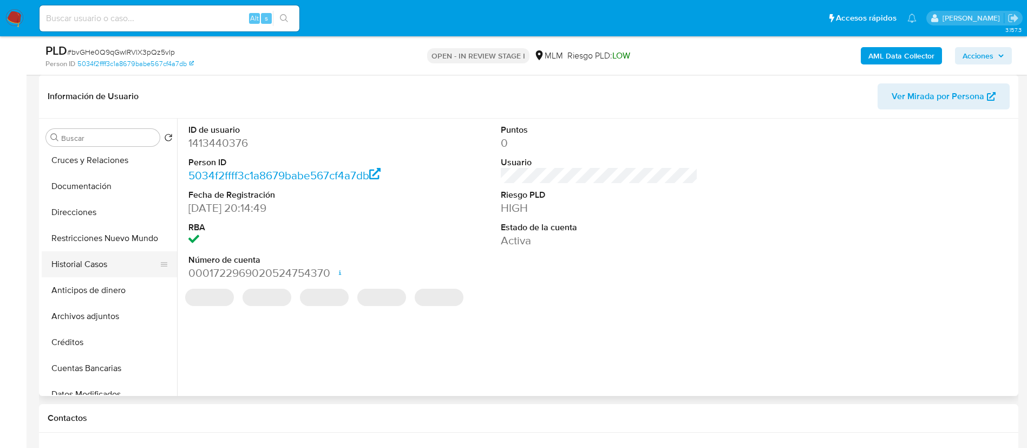
select select "10"
click at [115, 273] on button "Historial Casos" at bounding box center [105, 264] width 127 height 26
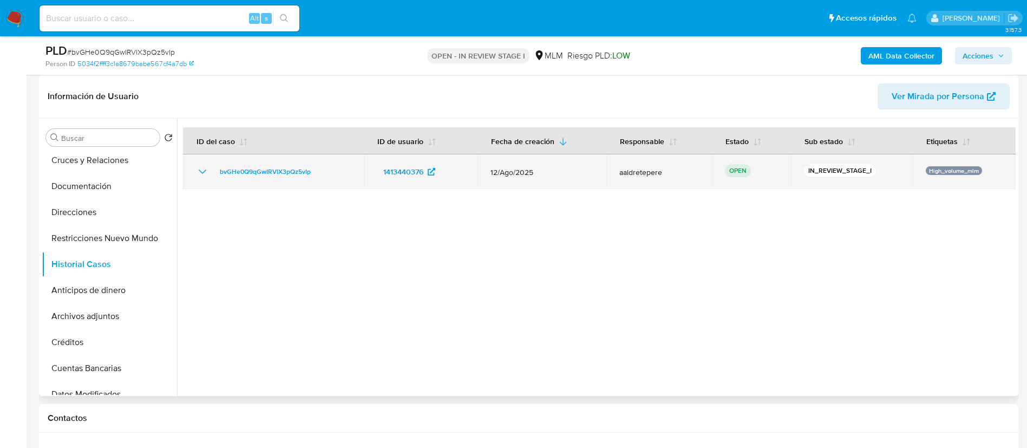
drag, startPoint x: 320, startPoint y: 178, endPoint x: 210, endPoint y: 174, distance: 110.5
click at [210, 174] on div "bvGHe0Q9qGwIRVlX3pQz5vIp" at bounding box center [273, 171] width 155 height 13
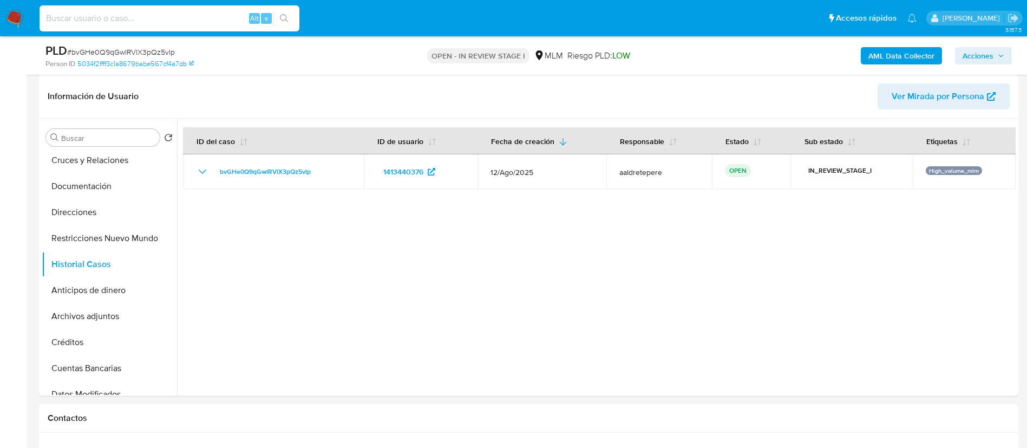
click at [90, 18] on input at bounding box center [170, 18] width 260 height 14
paste input "1476683902"
type input "1476683902"
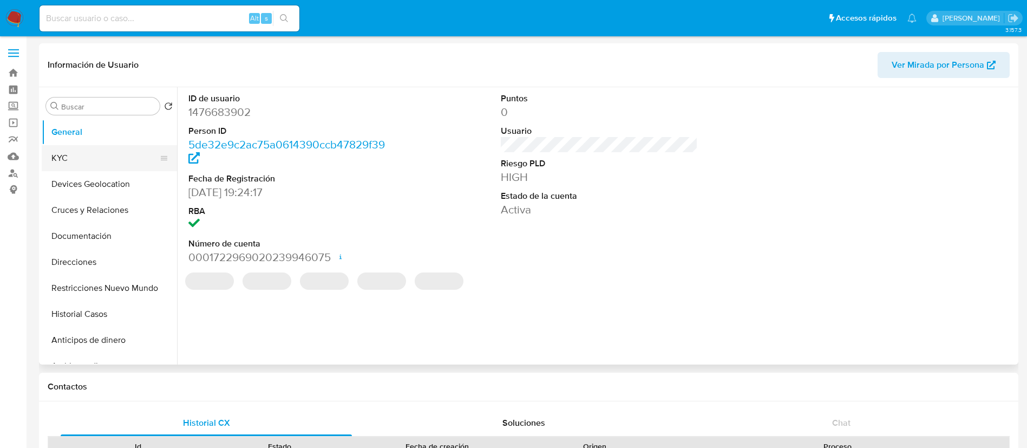
select select "10"
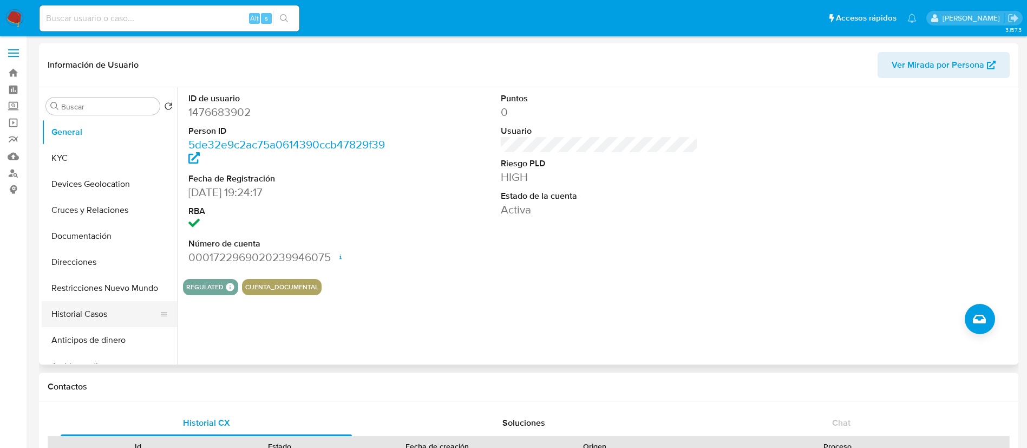
click at [70, 322] on button "Historial Casos" at bounding box center [105, 314] width 127 height 26
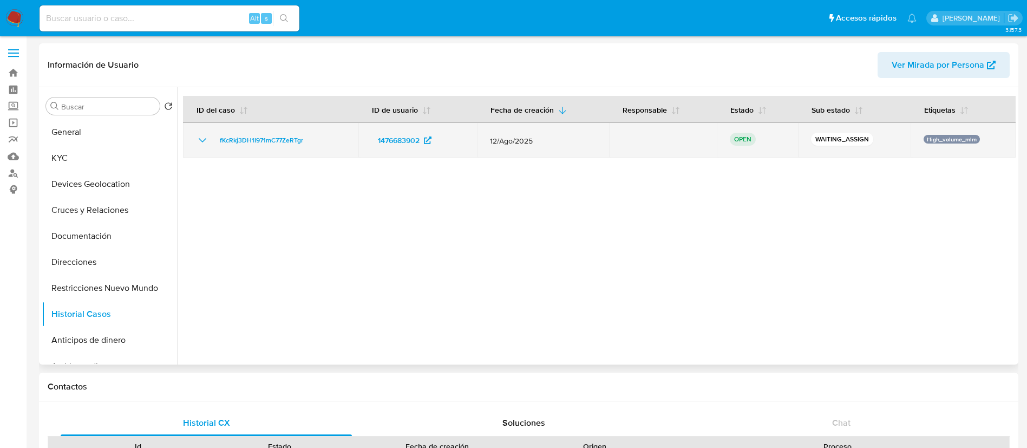
drag, startPoint x: 315, startPoint y: 137, endPoint x: 214, endPoint y: 145, distance: 101.6
click at [214, 145] on div "fKcRkj3DH1I971mC77ZeRTgr" at bounding box center [270, 140] width 149 height 13
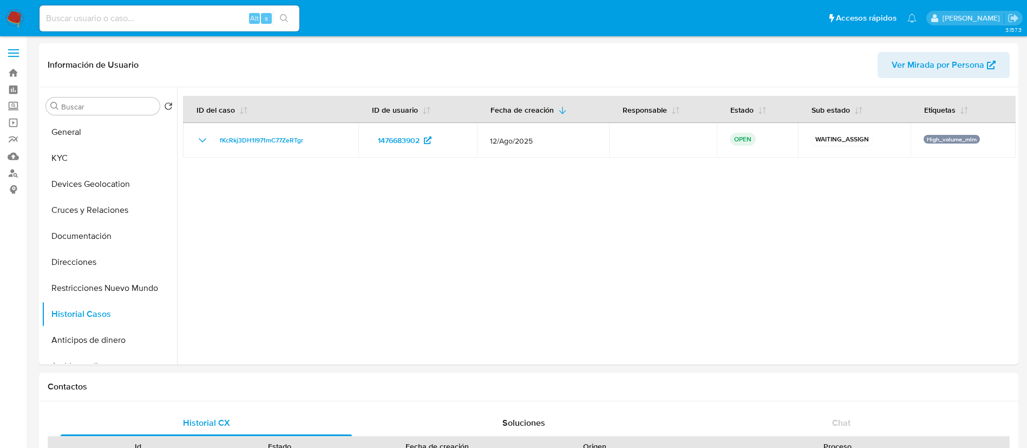
click at [7, 20] on img at bounding box center [14, 18] width 18 height 18
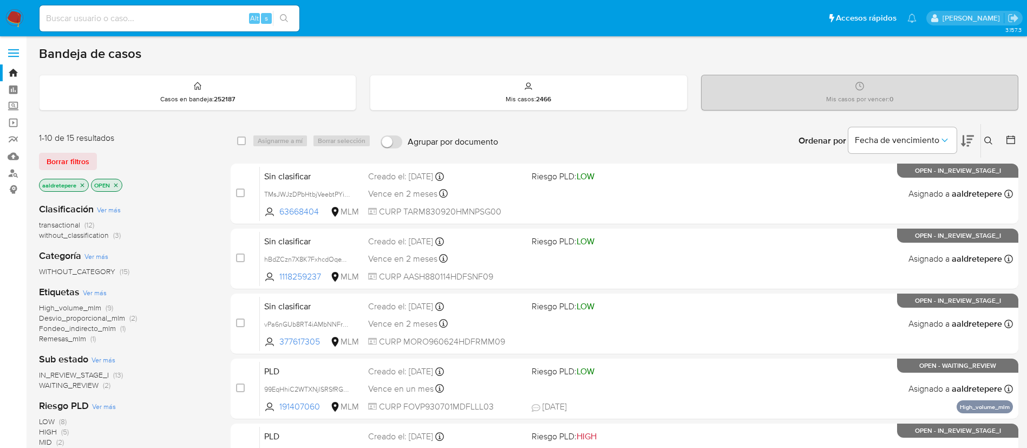
click at [987, 140] on icon at bounding box center [988, 140] width 9 height 9
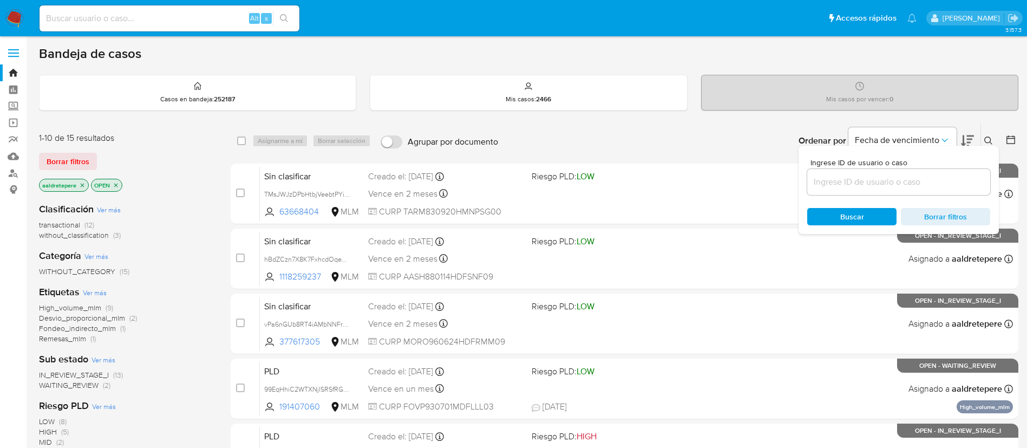
click at [841, 179] on input at bounding box center [898, 182] width 183 height 14
type input "fKcRkj3DH1I971mC77ZeRTgr"
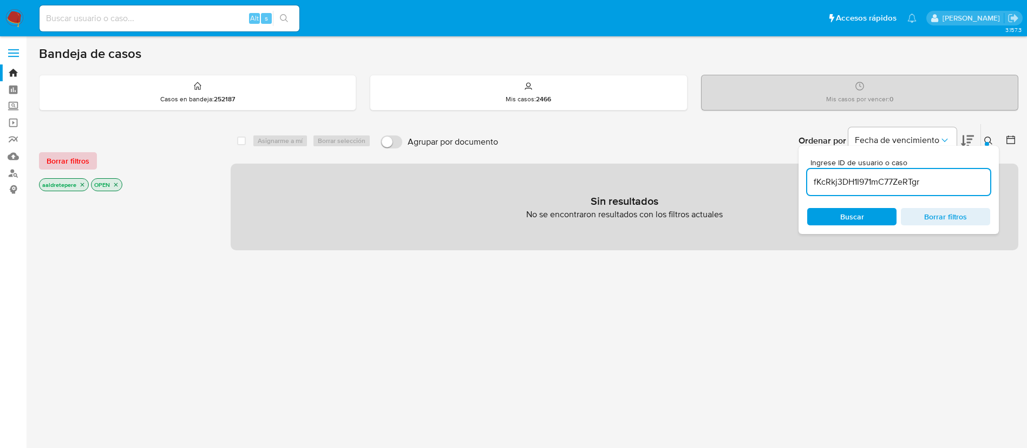
click at [75, 167] on span "Borrar filtros" at bounding box center [68, 160] width 43 height 15
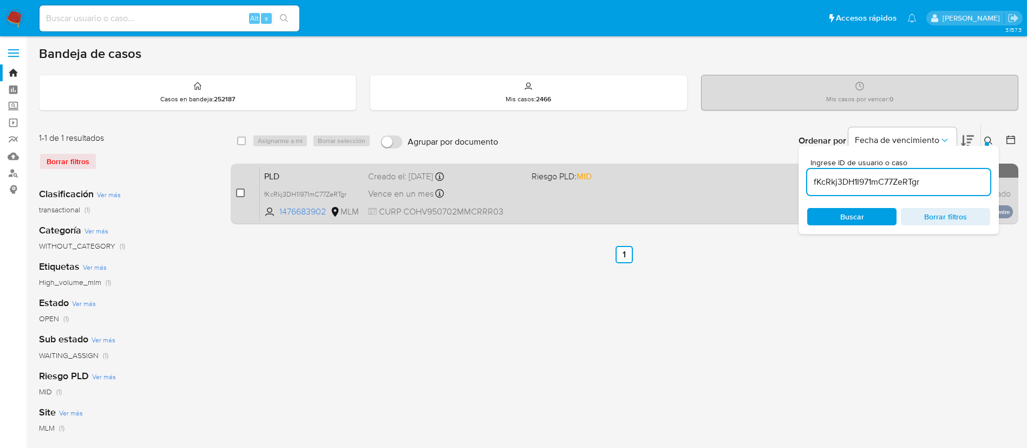
click at [242, 195] on input "checkbox" at bounding box center [240, 192] width 9 height 9
checkbox input "true"
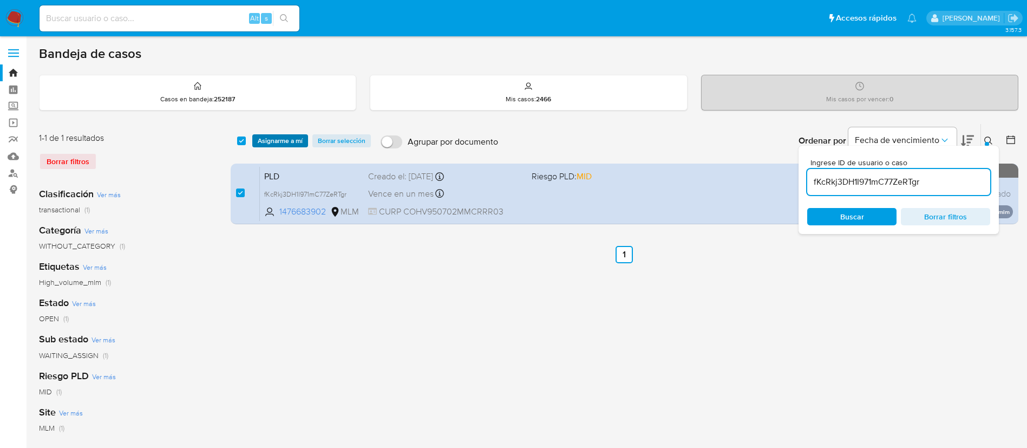
click at [284, 135] on span "Asignarme a mí" at bounding box center [280, 140] width 45 height 11
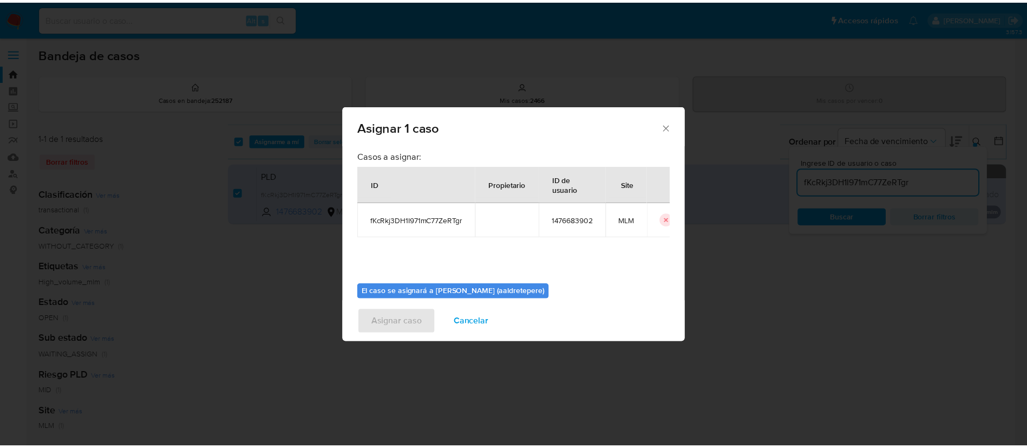
scroll to position [56, 0]
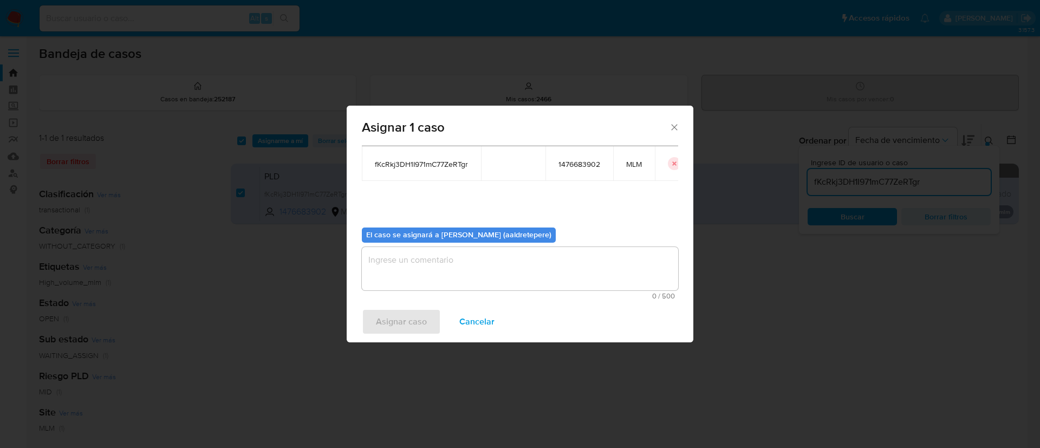
click at [440, 271] on textarea "assign-modal" at bounding box center [520, 268] width 316 height 43
click at [411, 336] on div "Asignar caso Cancelar" at bounding box center [520, 321] width 347 height 41
click at [415, 325] on span "Asignar caso" at bounding box center [401, 322] width 51 height 24
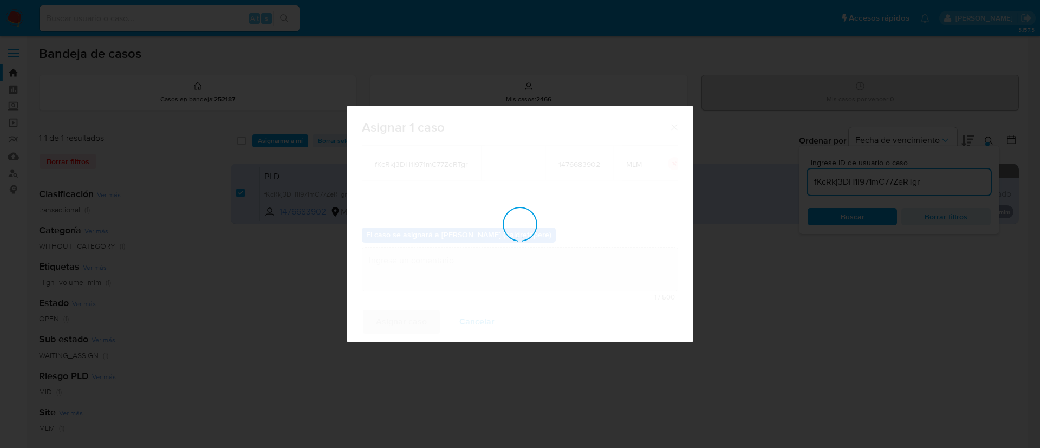
checkbox input "false"
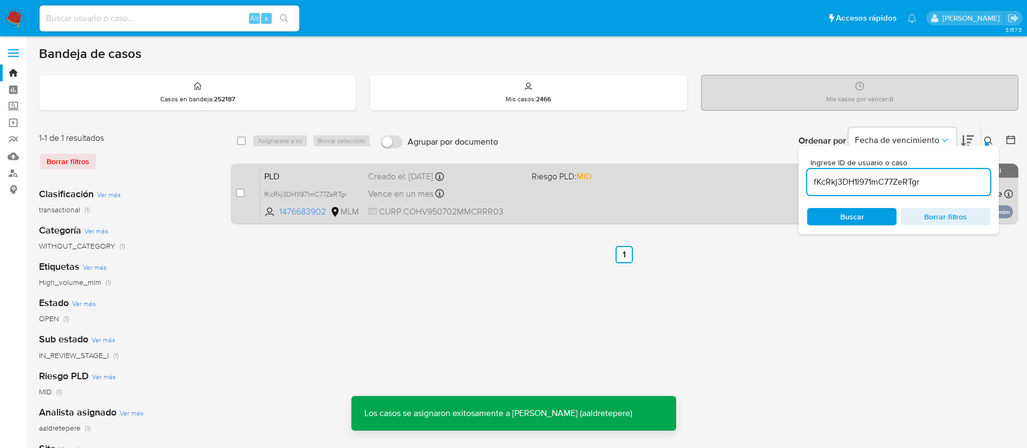
click at [463, 187] on div "Vence en un mes Vence el 11/10/2025 02:12:18" at bounding box center [445, 193] width 155 height 15
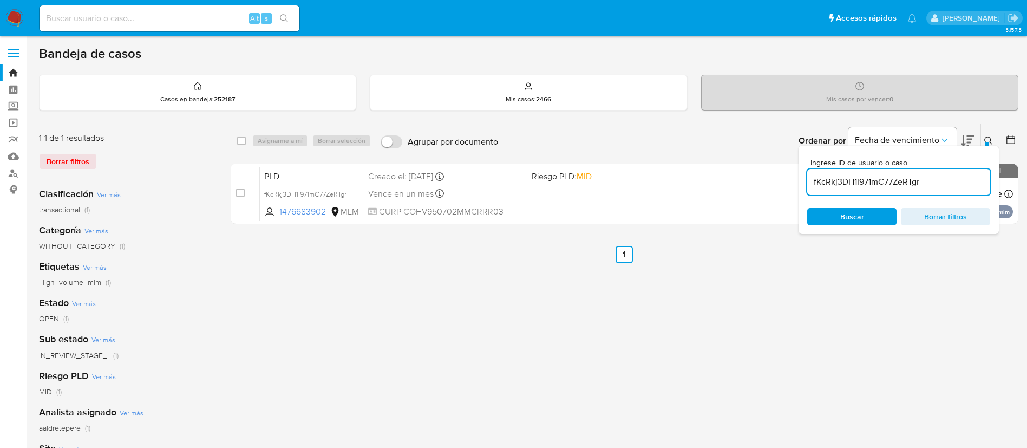
click at [148, 24] on input at bounding box center [170, 18] width 260 height 14
paste input "1812188908"
type input "1812188908"
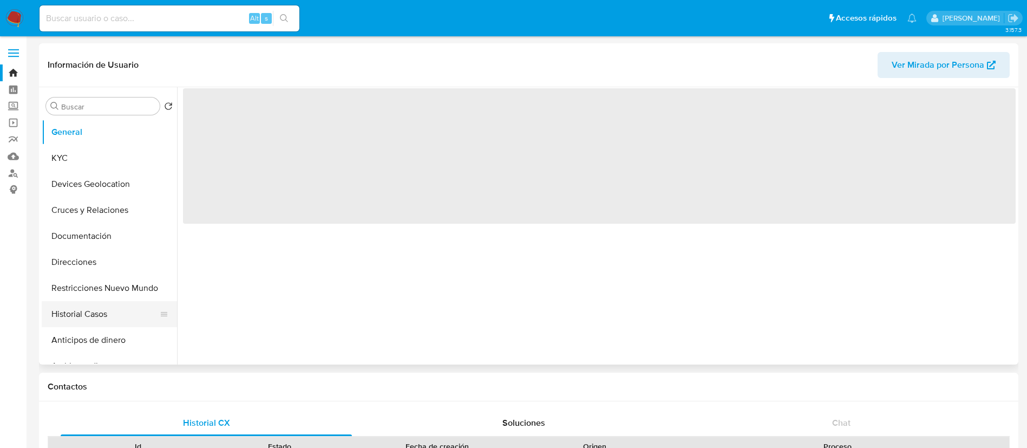
click at [95, 307] on button "Historial Casos" at bounding box center [105, 314] width 127 height 26
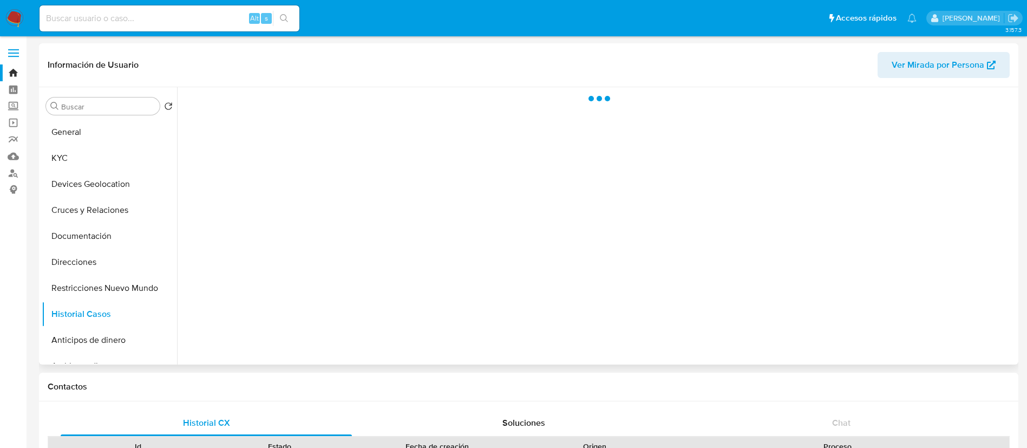
select select "10"
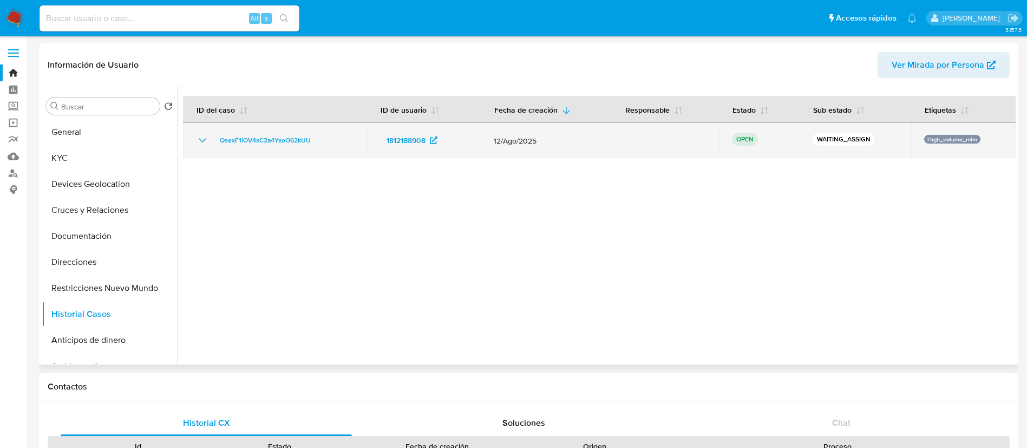
drag, startPoint x: 331, startPoint y: 143, endPoint x: 204, endPoint y: 134, distance: 128.1
click at [204, 134] on div "QsexF1iOV4xC2a4YxoO62kUU" at bounding box center [275, 140] width 158 height 13
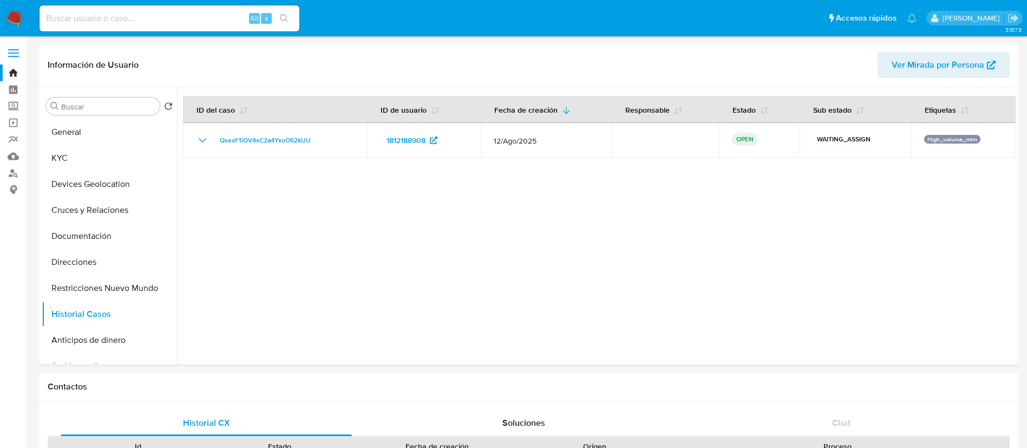
click at [10, 19] on img at bounding box center [14, 18] width 18 height 18
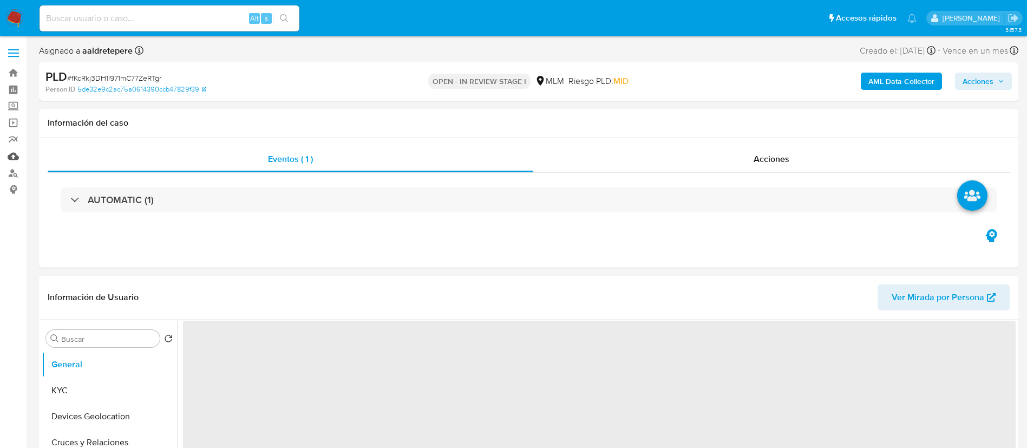
click at [19, 156] on link "Mulan" at bounding box center [64, 156] width 129 height 17
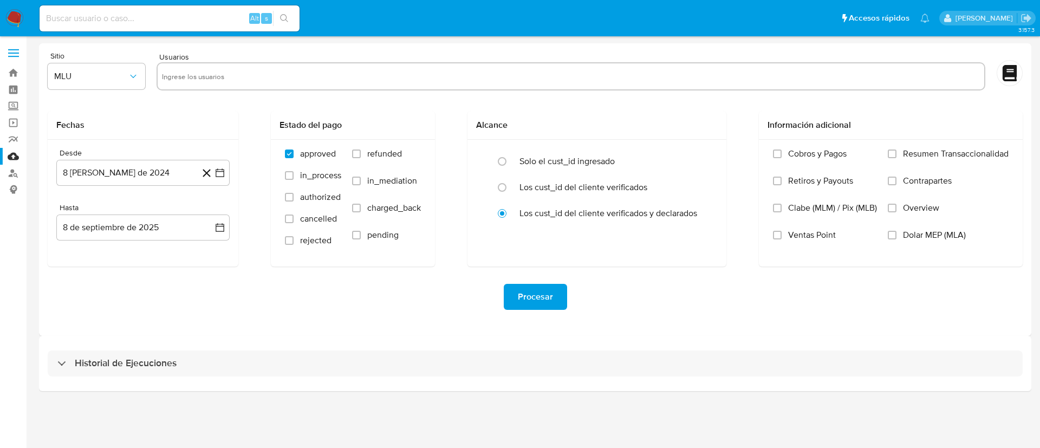
click at [316, 70] on input "text" at bounding box center [571, 76] width 818 height 17
paste input "1476683902"
type input "1476683902"
click at [95, 75] on span "MLU" at bounding box center [91, 76] width 74 height 11
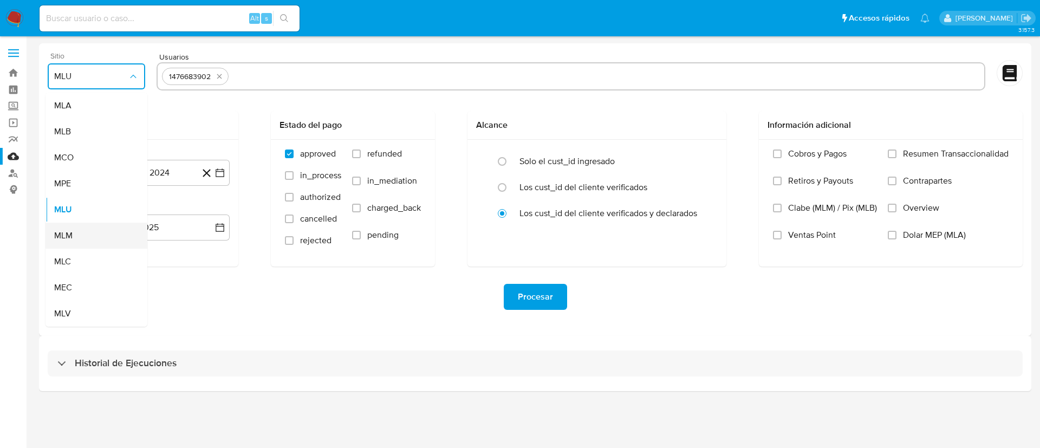
click at [76, 230] on div "MLM" at bounding box center [93, 236] width 78 height 26
click at [112, 171] on button "8 [PERSON_NAME] de 2024" at bounding box center [142, 173] width 173 height 26
click at [120, 211] on span "agosto 2024" at bounding box center [137, 211] width 49 height 11
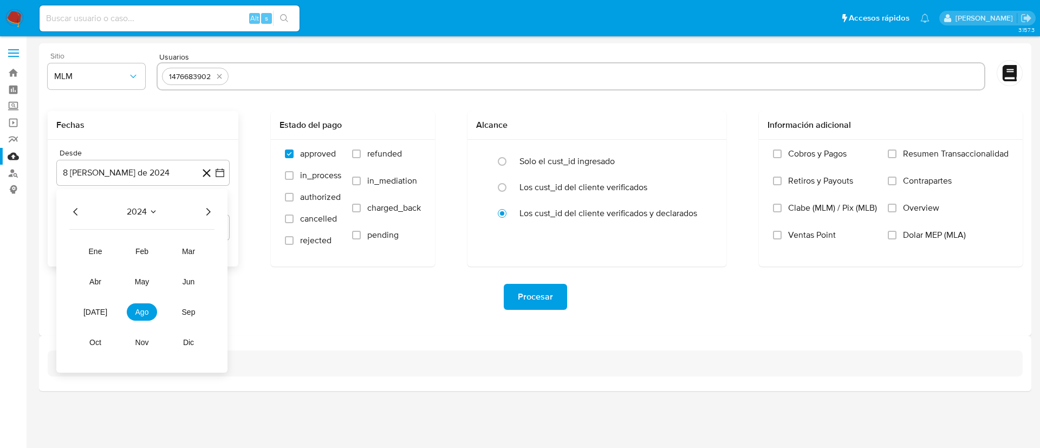
click at [208, 210] on icon "Año siguiente" at bounding box center [207, 211] width 13 height 13
click at [153, 254] on button "feb" at bounding box center [142, 251] width 30 height 17
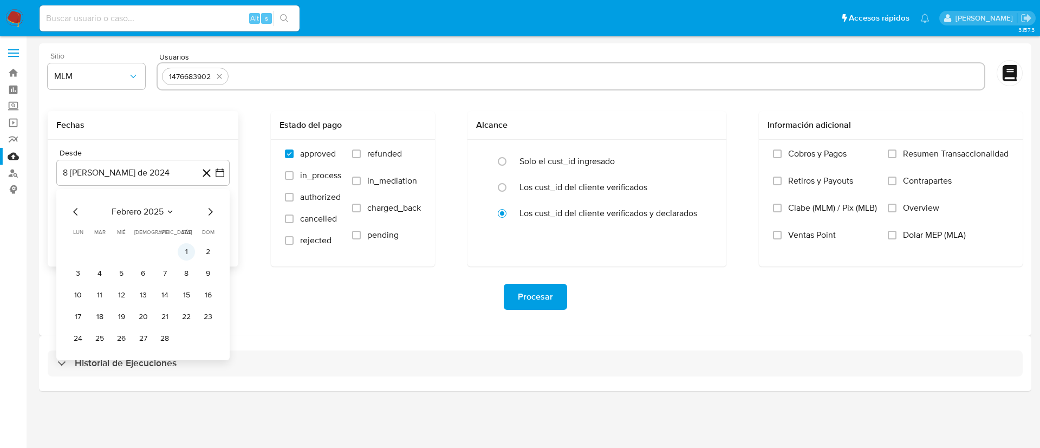
click at [178, 253] on button "1" at bounding box center [186, 251] width 17 height 17
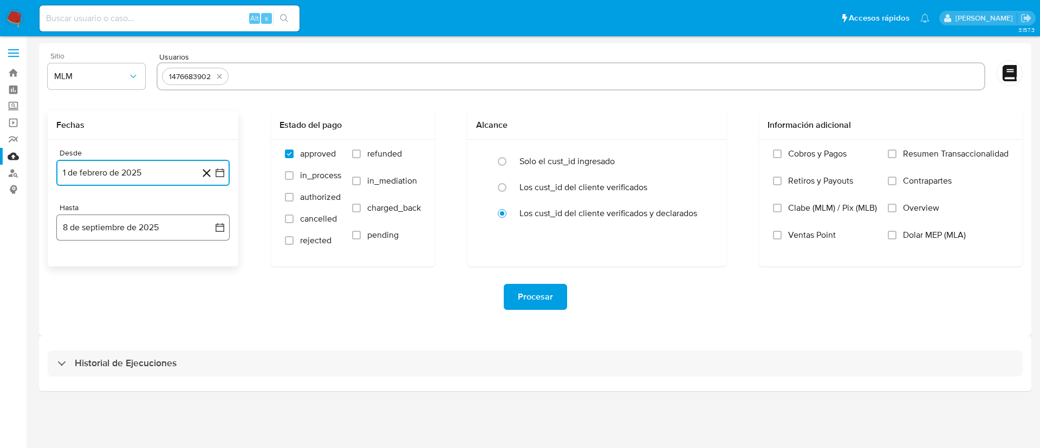
click at [155, 229] on button "8 de septiembre de 2025" at bounding box center [142, 227] width 173 height 26
click at [73, 270] on icon "Mes anterior" at bounding box center [75, 266] width 13 height 13
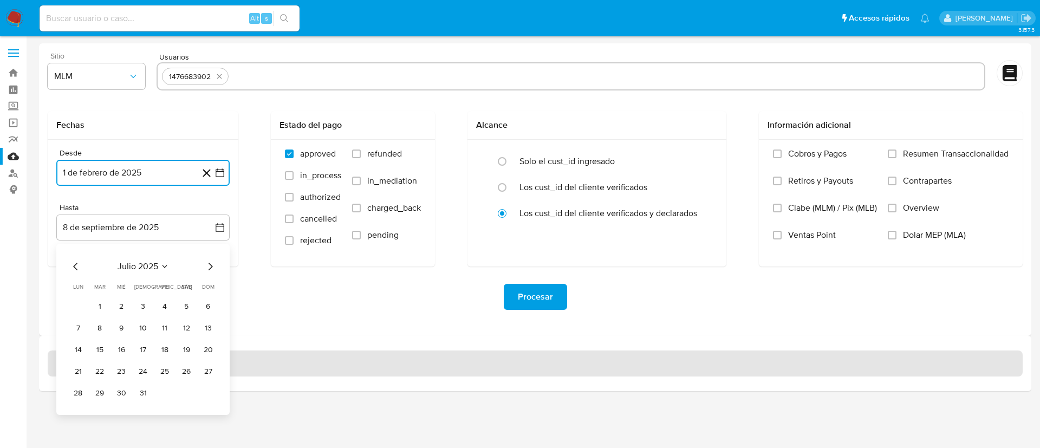
drag, startPoint x: 142, startPoint y: 395, endPoint x: 217, endPoint y: 366, distance: 80.4
click at [142, 396] on button "31" at bounding box center [142, 392] width 17 height 17
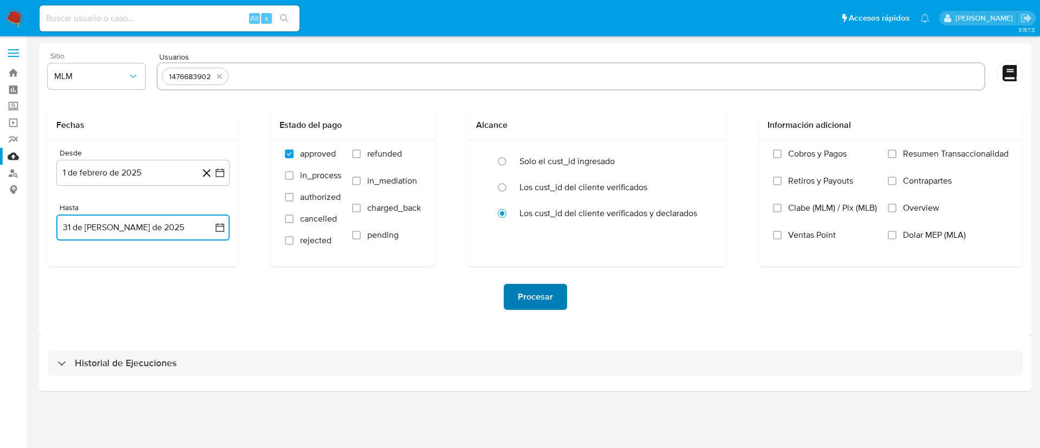
click at [549, 287] on span "Procesar" at bounding box center [535, 297] width 35 height 24
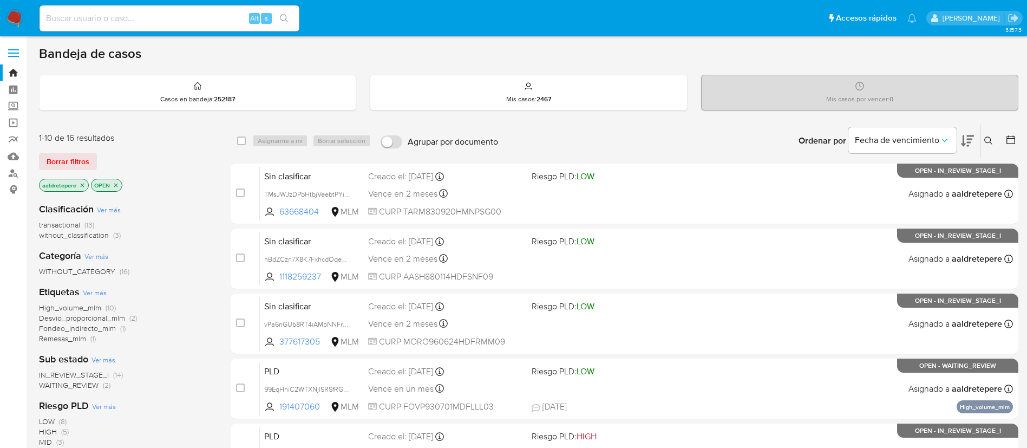
click at [986, 136] on icon at bounding box center [988, 140] width 9 height 9
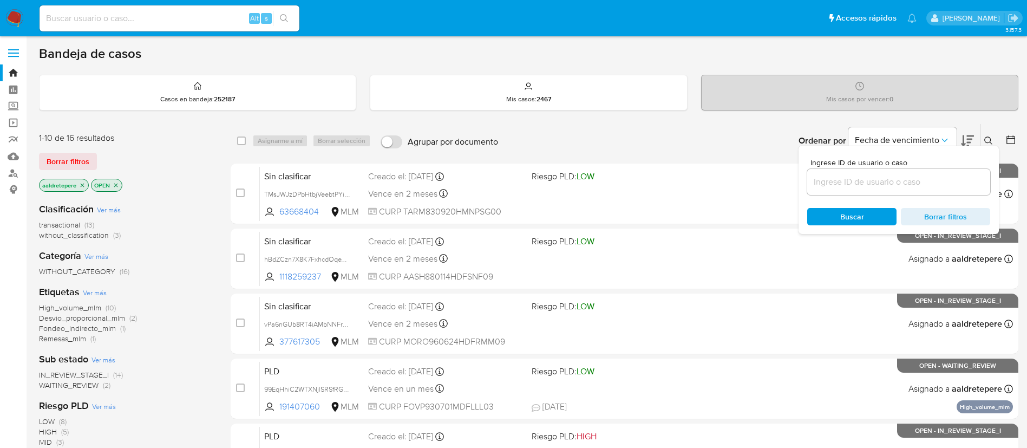
click at [840, 181] on input at bounding box center [898, 182] width 183 height 14
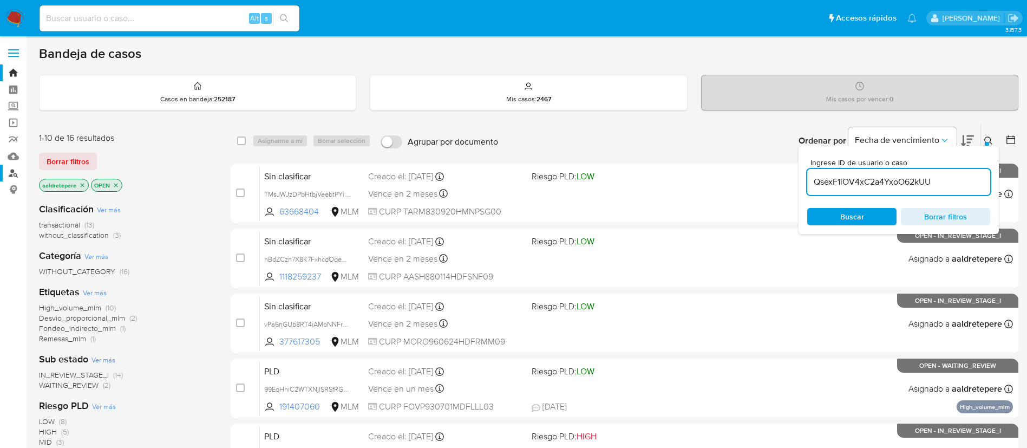
type input "QsexF1iOV4xC2a4YxoO62kUU"
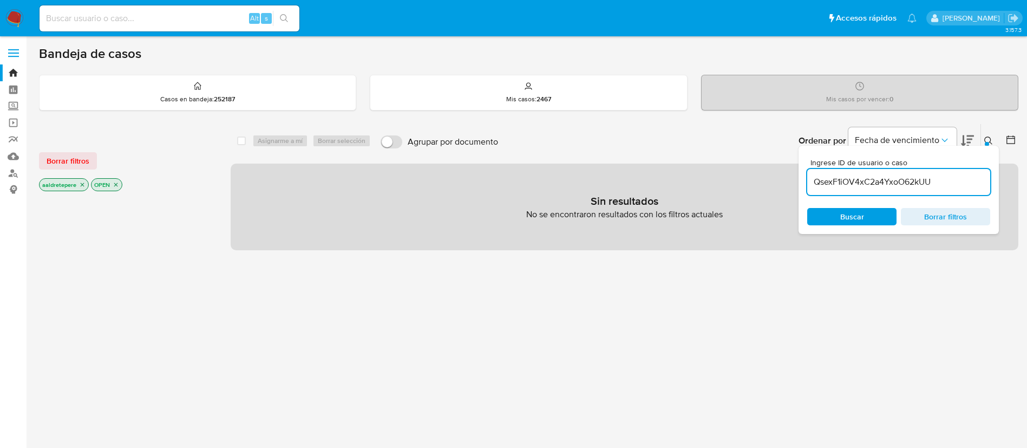
drag, startPoint x: 54, startPoint y: 162, endPoint x: 65, endPoint y: 168, distance: 12.8
click at [56, 162] on span "Borrar filtros" at bounding box center [68, 160] width 43 height 15
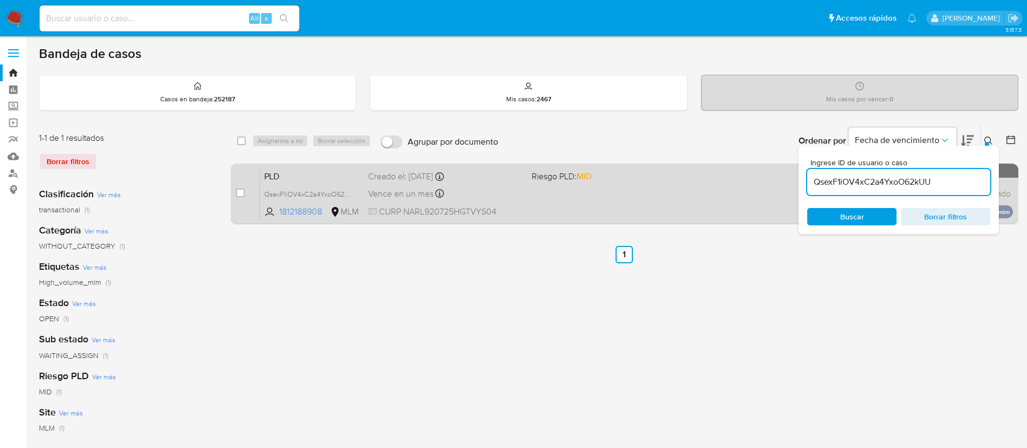
click at [247, 195] on div "case-item-checkbox No es posible asignar el caso" at bounding box center [248, 193] width 24 height 55
click at [246, 195] on div "case-item-checkbox No es posible asignar el caso" at bounding box center [248, 193] width 24 height 55
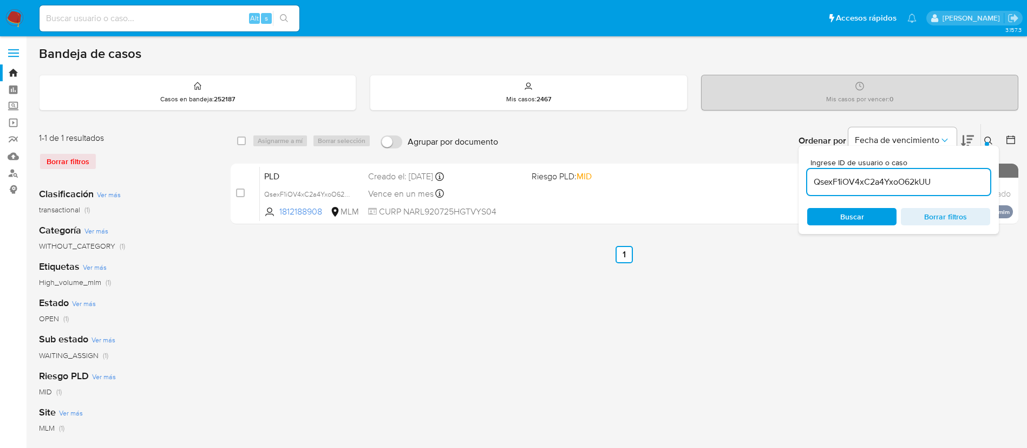
drag, startPoint x: 243, startPoint y: 194, endPoint x: 296, endPoint y: 141, distance: 75.0
click at [244, 189] on input "checkbox" at bounding box center [240, 192] width 9 height 9
checkbox input "true"
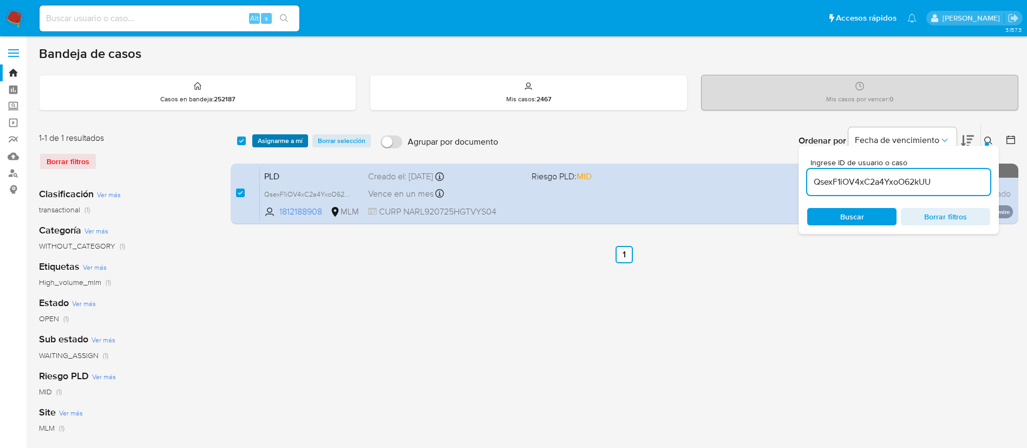
click at [297, 141] on span "Asignarme a mí" at bounding box center [280, 140] width 45 height 11
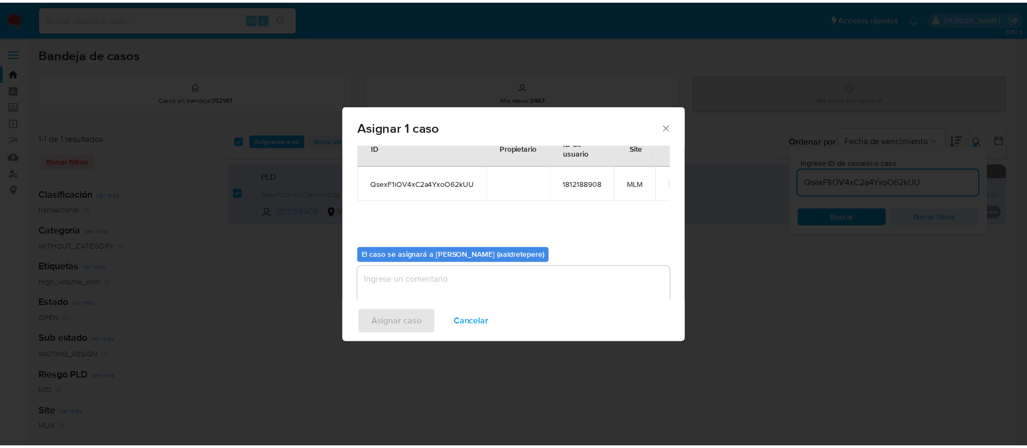
scroll to position [56, 0]
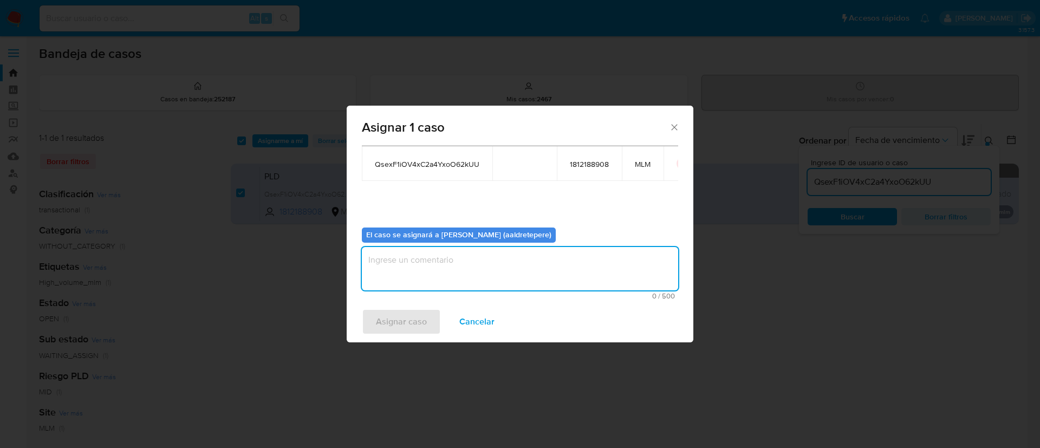
drag, startPoint x: 493, startPoint y: 263, endPoint x: 454, endPoint y: 298, distance: 52.5
click at [492, 264] on textarea "assign-modal" at bounding box center [520, 268] width 316 height 43
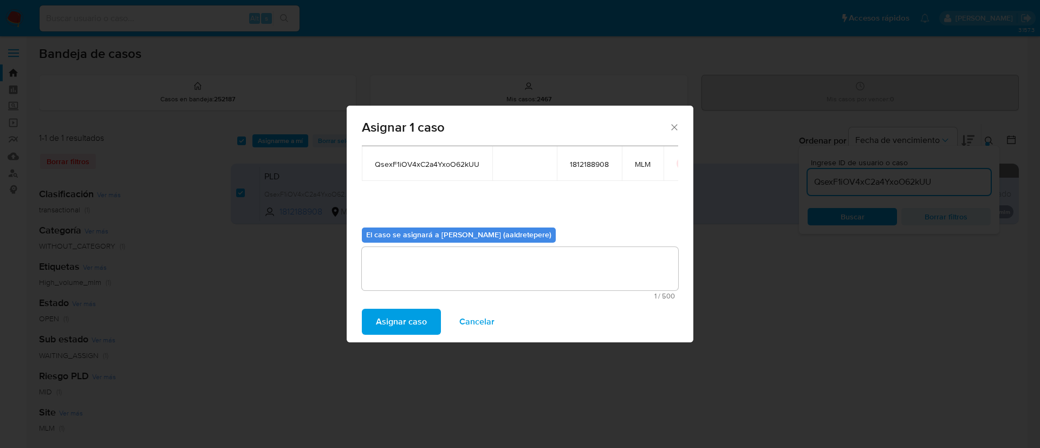
click at [425, 316] on span "Asignar caso" at bounding box center [401, 322] width 51 height 24
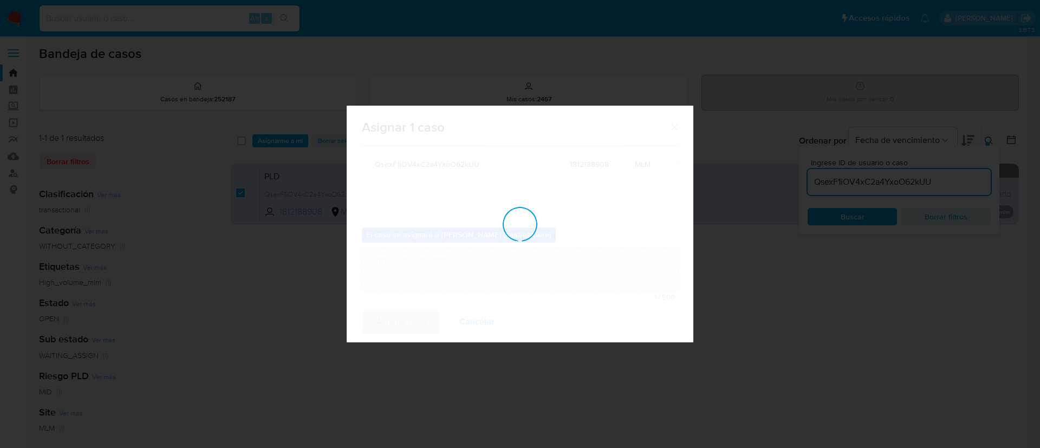
checkbox input "false"
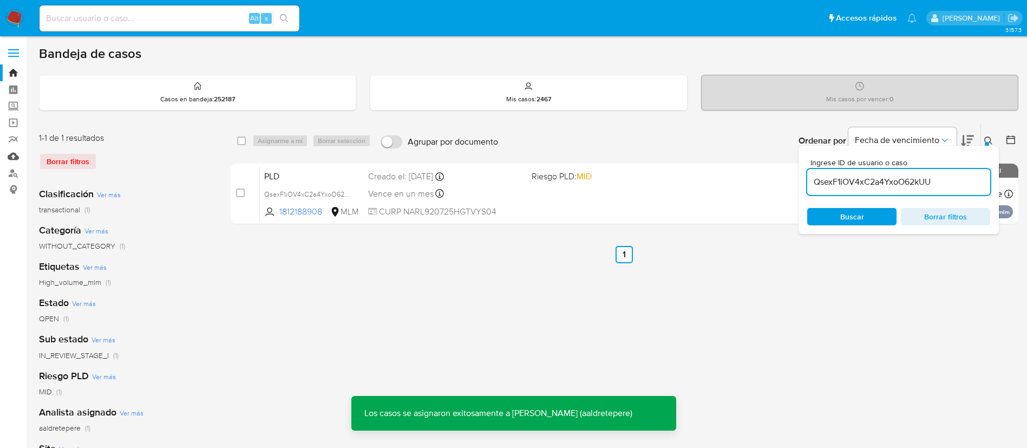
click at [13, 153] on link "Mulan" at bounding box center [64, 156] width 129 height 17
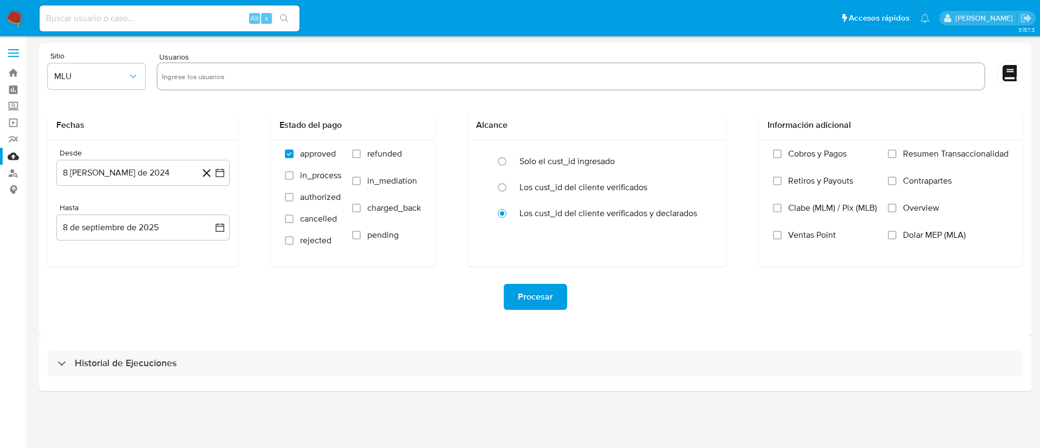
click at [225, 76] on input "text" at bounding box center [571, 76] width 818 height 17
paste input "1812188908"
type input "1812188908"
click at [96, 86] on button "MLU" at bounding box center [96, 76] width 97 height 26
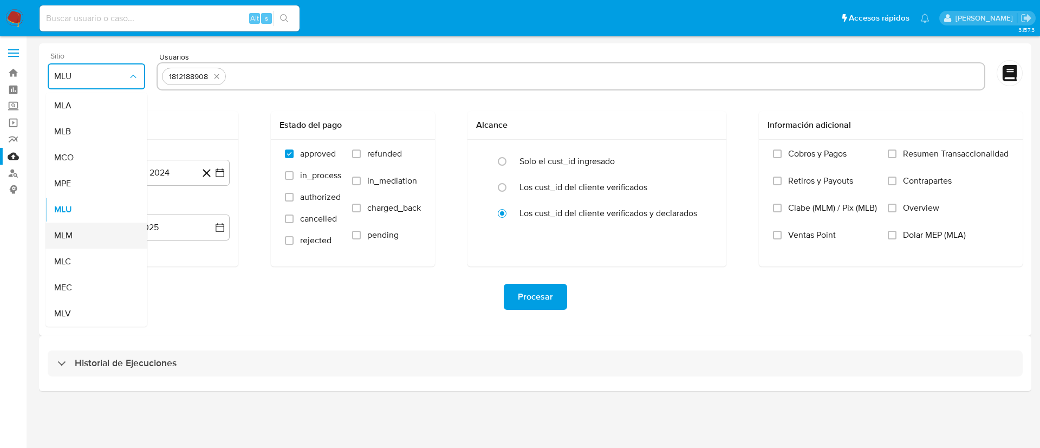
click at [80, 235] on div "MLM" at bounding box center [93, 236] width 78 height 26
click at [112, 174] on button "8 [PERSON_NAME] de 2024" at bounding box center [142, 173] width 173 height 26
click at [147, 217] on span "agosto 2024" at bounding box center [137, 211] width 49 height 11
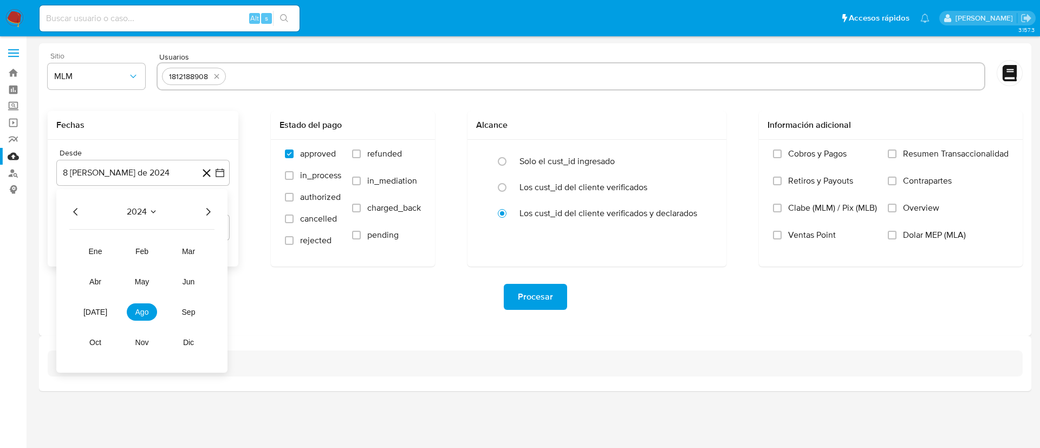
click at [207, 209] on icon "Año siguiente" at bounding box center [208, 212] width 4 height 8
click at [147, 252] on span "feb" at bounding box center [141, 251] width 13 height 9
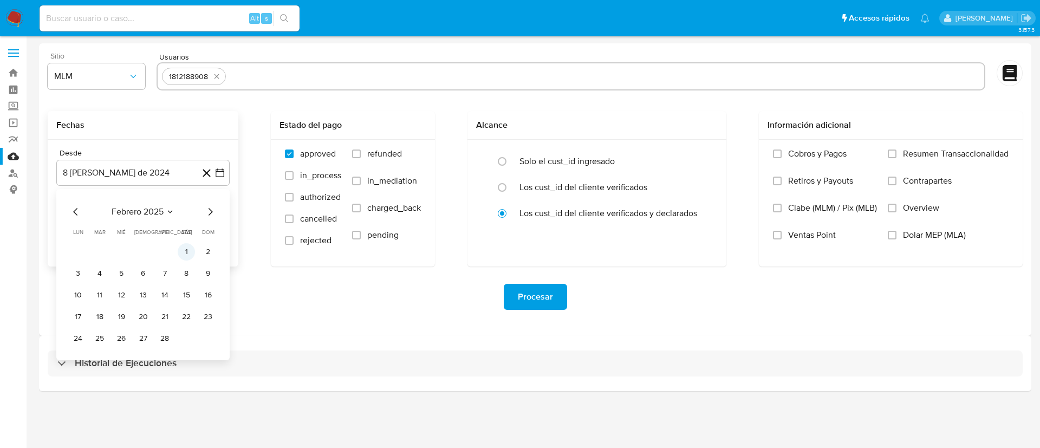
click at [181, 248] on button "1" at bounding box center [186, 251] width 17 height 17
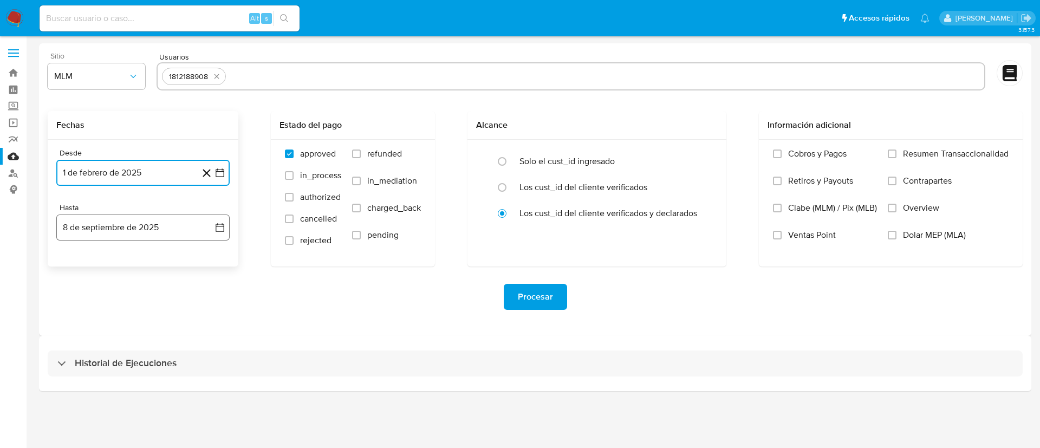
click at [163, 225] on button "8 de septiembre de 2025" at bounding box center [142, 227] width 173 height 26
click at [73, 265] on icon "Mes anterior" at bounding box center [75, 266] width 13 height 13
drag, startPoint x: 146, startPoint y: 394, endPoint x: 164, endPoint y: 389, distance: 18.4
click at [147, 394] on button "31" at bounding box center [142, 392] width 17 height 17
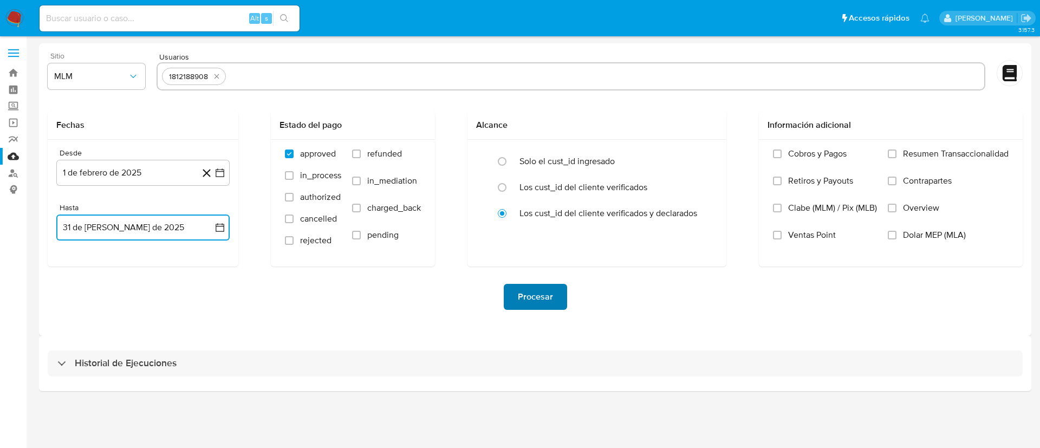
click at [560, 299] on button "Procesar" at bounding box center [535, 297] width 63 height 26
